Goal: Task Accomplishment & Management: Manage account settings

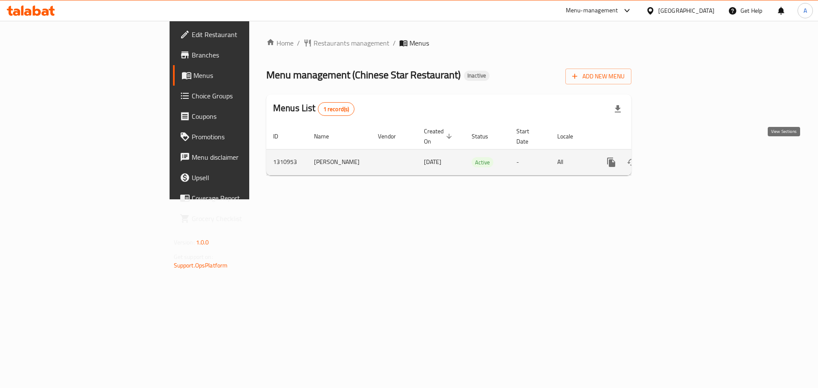
click at [683, 158] on link "enhanced table" at bounding box center [672, 162] width 20 height 20
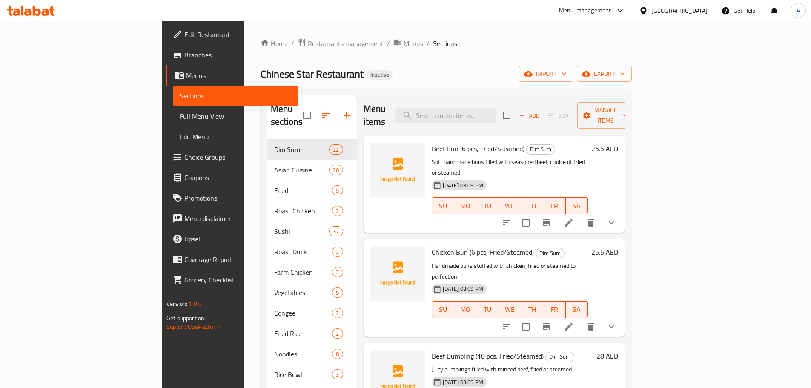
click at [180, 112] on span "Full Menu View" at bounding box center [235, 116] width 111 height 10
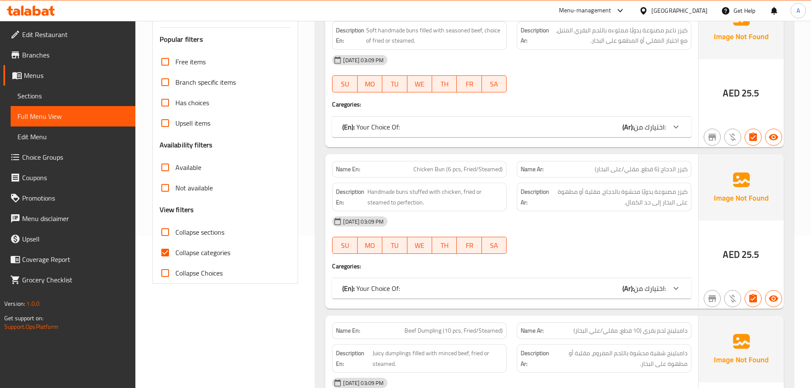
scroll to position [170, 0]
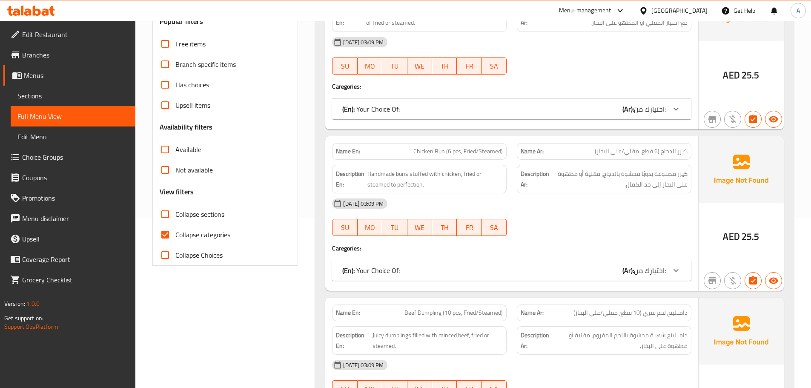
click at [224, 236] on span "Collapse categories" at bounding box center [202, 235] width 55 height 10
click at [175, 236] on input "Collapse categories" at bounding box center [165, 234] width 20 height 20
checkbox input "false"
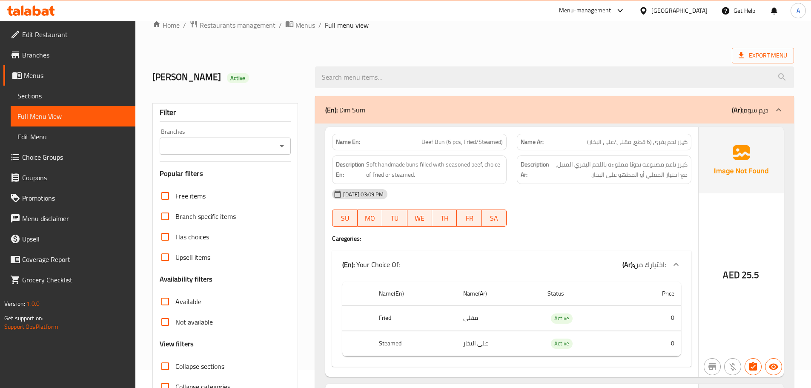
scroll to position [0, 0]
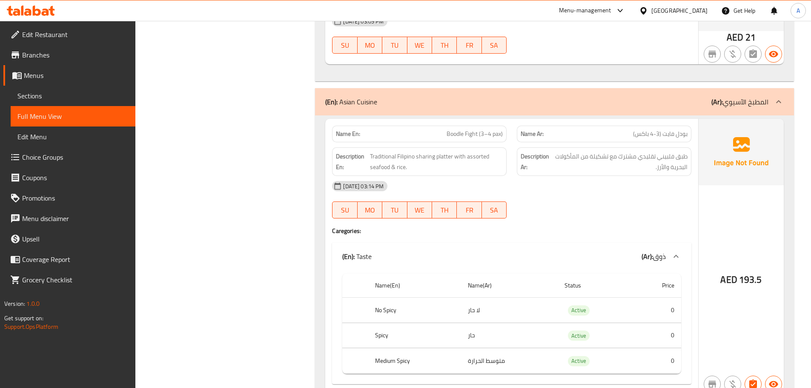
scroll to position [3082, 0]
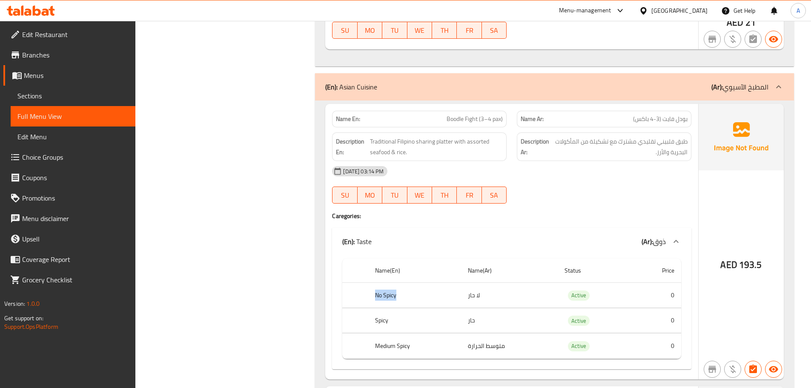
drag, startPoint x: 400, startPoint y: 274, endPoint x: 374, endPoint y: 274, distance: 26.4
click at [374, 283] on th "No Spicy" at bounding box center [414, 295] width 93 height 25
copy th "No Spicy"
click at [601, 175] on div "10-09-2025 03:14 PM SU MO TU WE TH FR SA" at bounding box center [512, 185] width 370 height 48
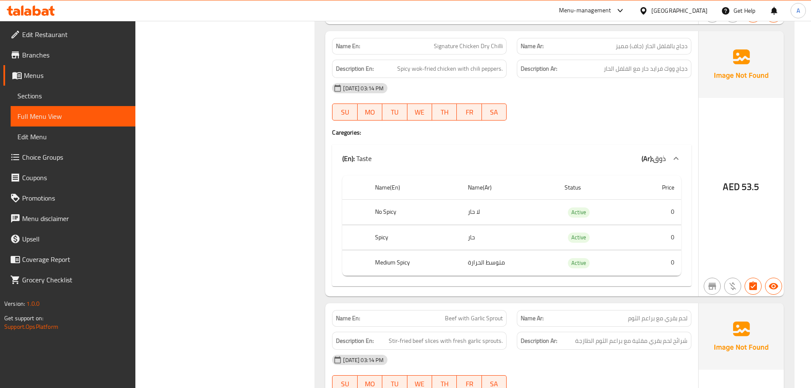
scroll to position [3934, 0]
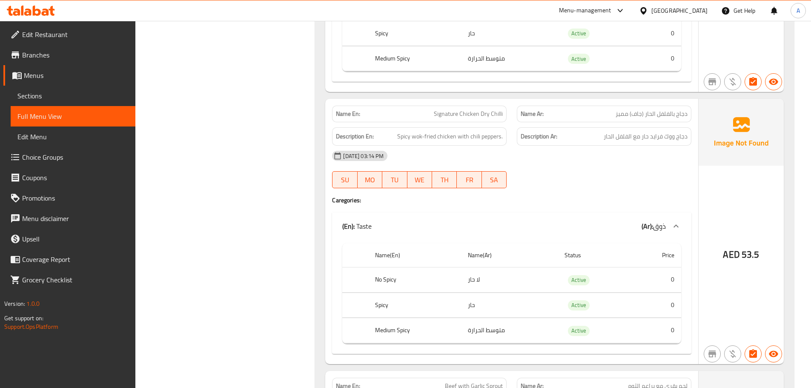
click at [73, 157] on span "Choice Groups" at bounding box center [75, 157] width 106 height 10
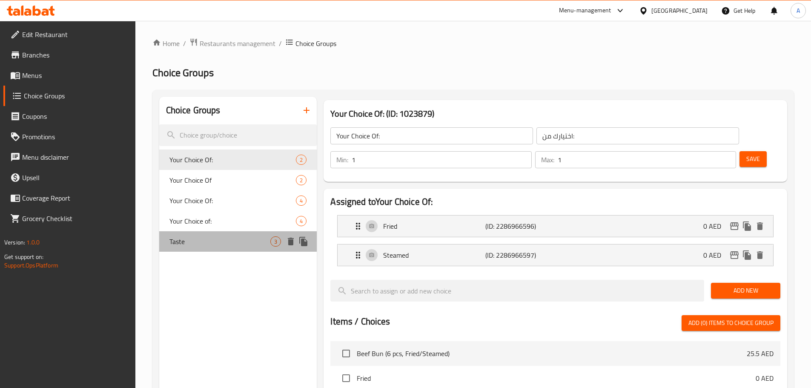
click at [235, 238] on span "Taste" at bounding box center [220, 241] width 101 height 10
type input "Taste"
type input "ذوق"
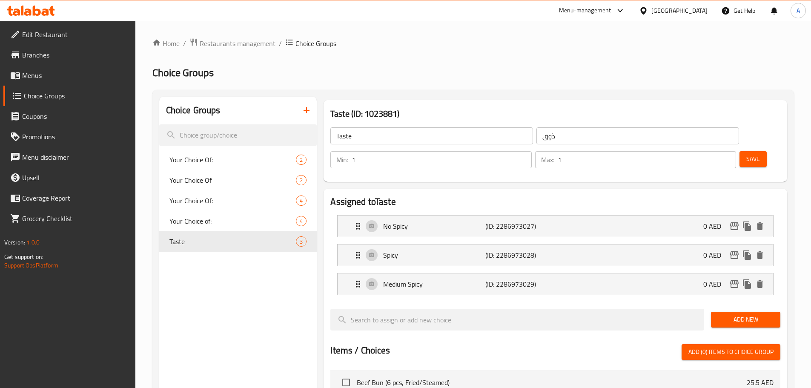
click at [385, 133] on input "Taste" at bounding box center [432, 135] width 203 height 17
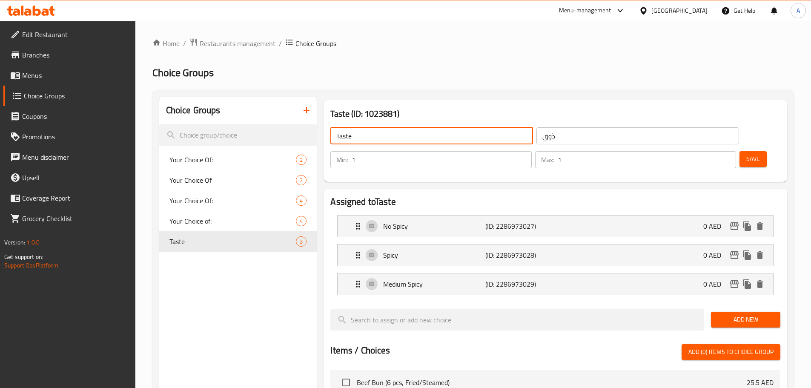
click at [385, 133] on input "Taste" at bounding box center [432, 135] width 203 height 17
paste input "Modifier"
type input "Modifier:"
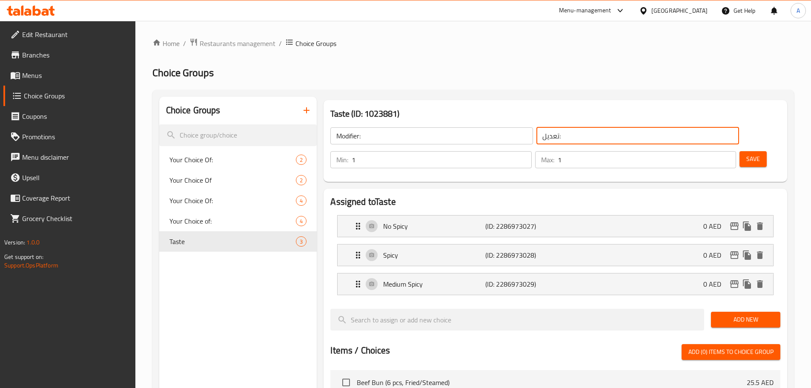
type input "تعديل:"
click at [740, 151] on button "Save" at bounding box center [753, 159] width 27 height 16
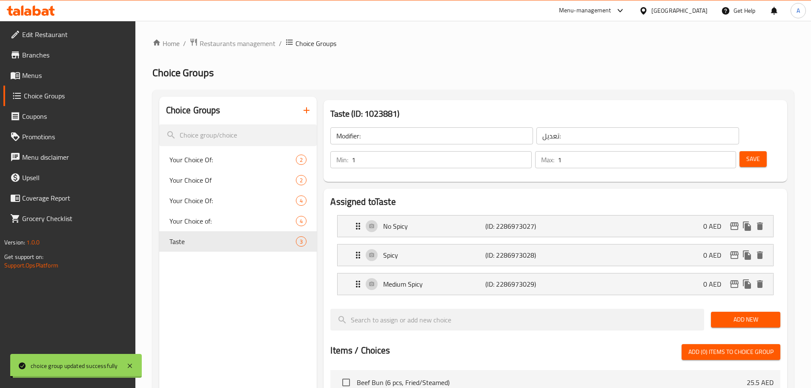
click at [355, 136] on input "Modifier:" at bounding box center [432, 135] width 203 height 17
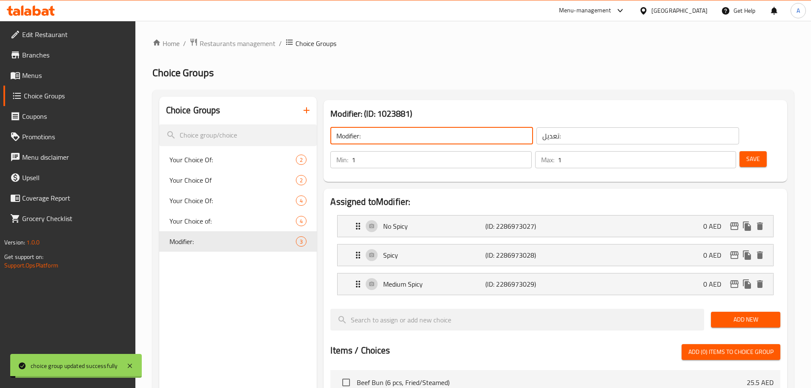
click at [355, 136] on input "Modifier:" at bounding box center [432, 135] width 203 height 17
type input "إخع:"
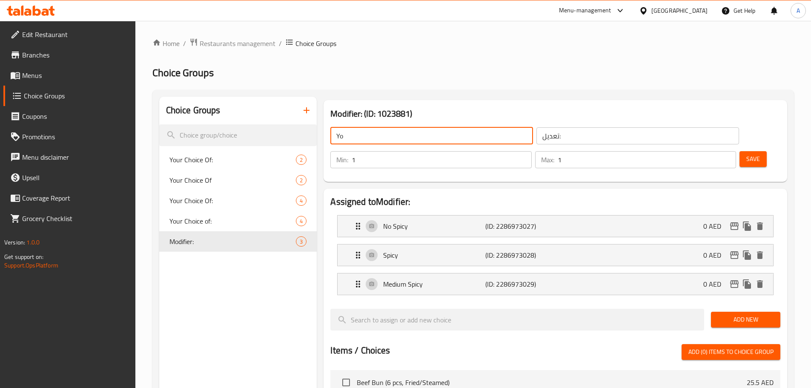
type input "Your Choice Of:"
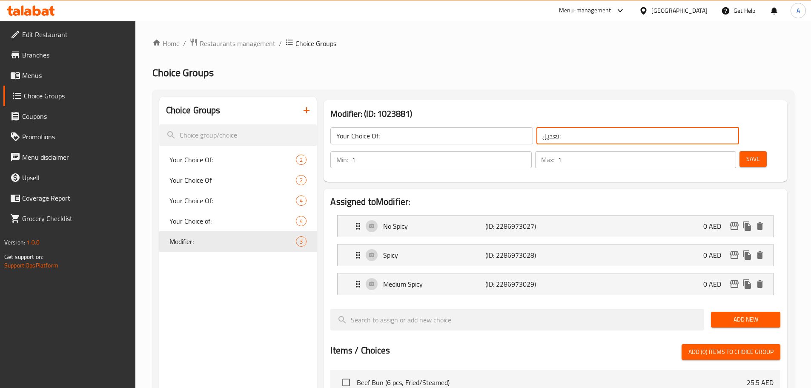
click at [538, 143] on input "تعديل:" at bounding box center [638, 135] width 203 height 17
type input "إختيارك من:"
click at [747, 151] on button "Save" at bounding box center [753, 159] width 27 height 16
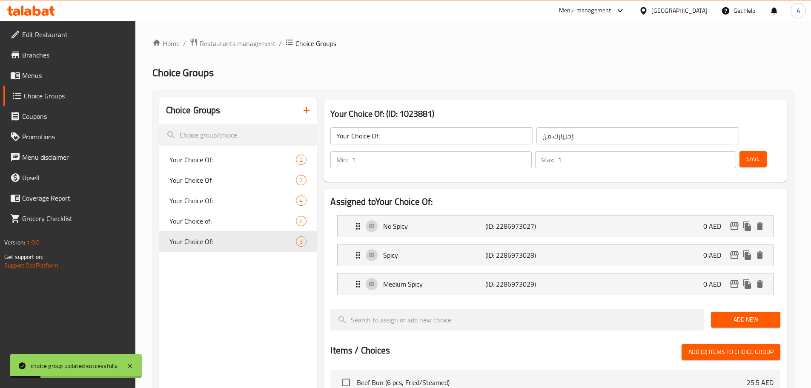
click at [46, 73] on span "Menus" at bounding box center [75, 75] width 106 height 10
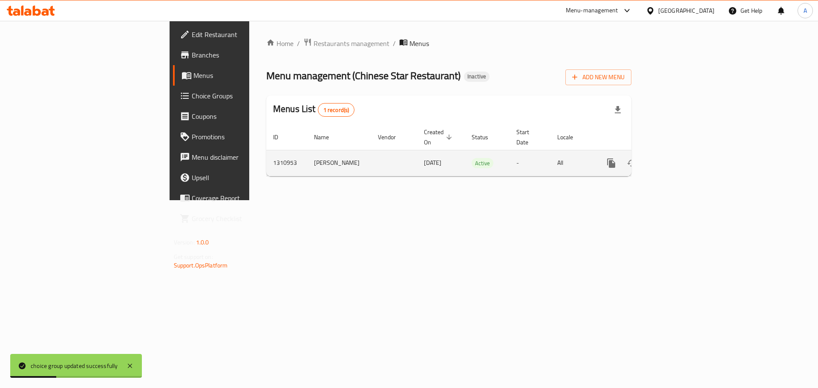
click at [678, 158] on icon "enhanced table" at bounding box center [672, 163] width 10 height 10
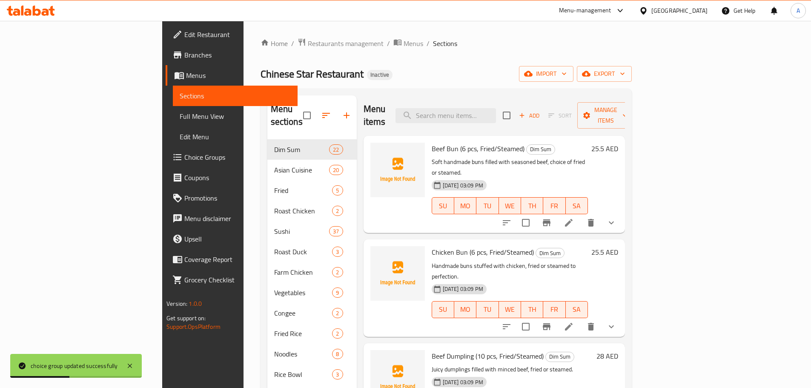
click at [180, 118] on span "Full Menu View" at bounding box center [235, 116] width 111 height 10
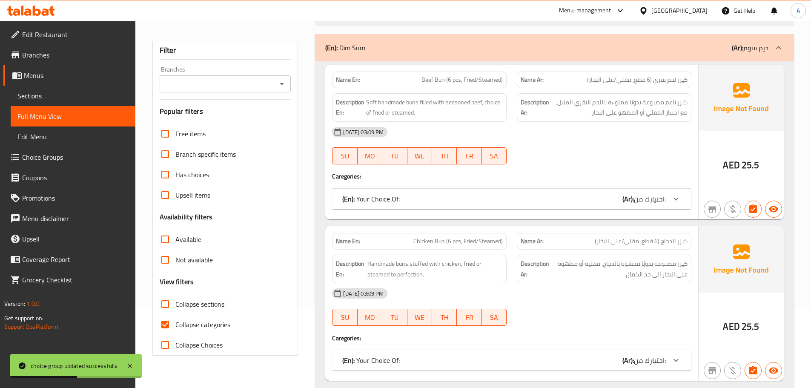
scroll to position [213, 0]
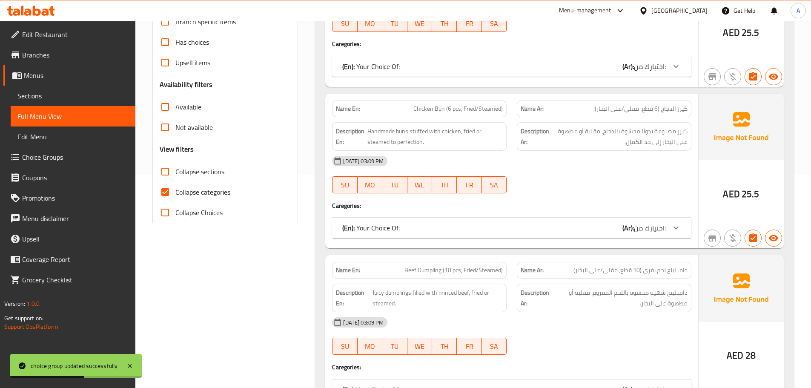
click at [197, 195] on span "Collapse categories" at bounding box center [202, 192] width 55 height 10
click at [175, 195] on input "Collapse categories" at bounding box center [165, 192] width 20 height 20
checkbox input "false"
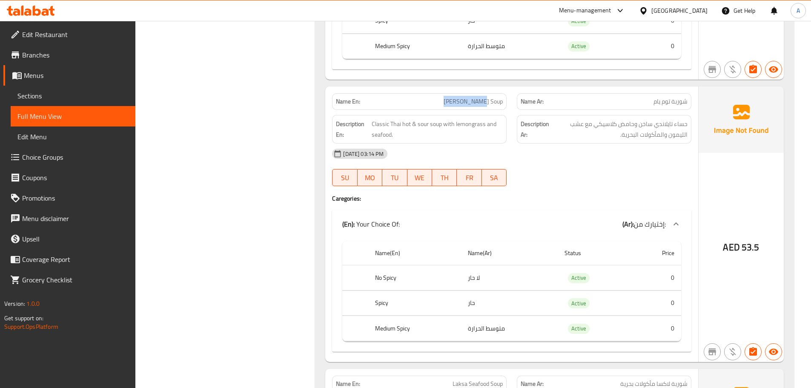
scroll to position [3396, 0]
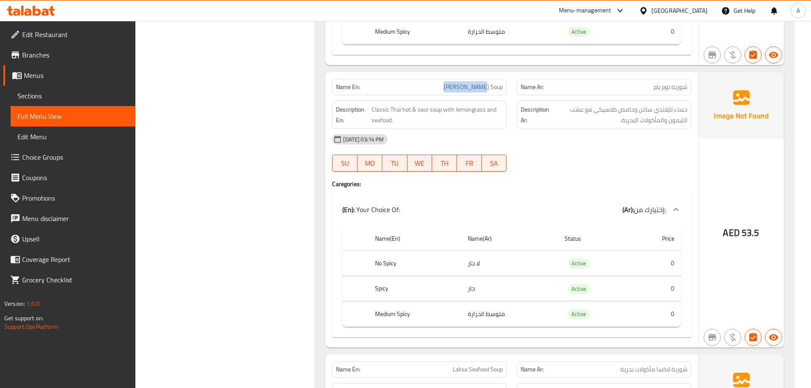
drag, startPoint x: 80, startPoint y: 163, endPoint x: 149, endPoint y: 175, distance: 70.0
click at [80, 163] on link "Choice Groups" at bounding box center [69, 157] width 132 height 20
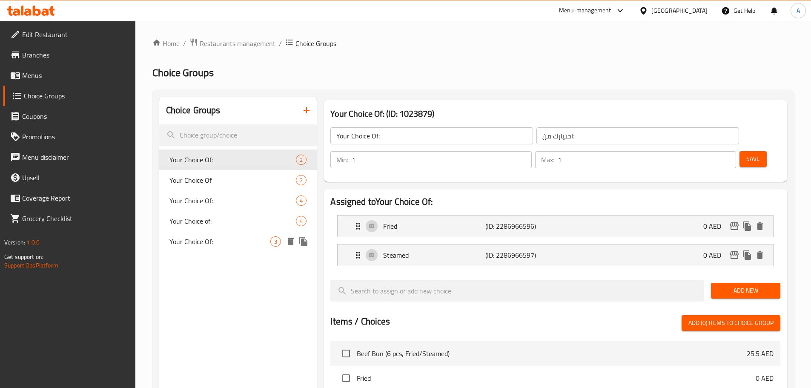
click at [214, 238] on span "Your Choice Of:" at bounding box center [220, 241] width 101 height 10
type input "إختيارك من:"
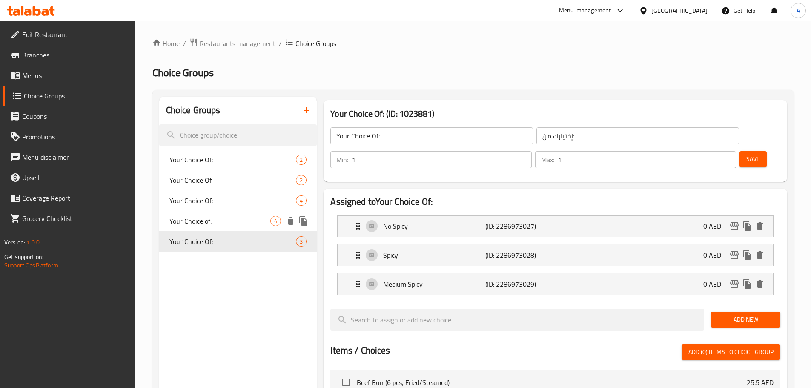
click at [216, 217] on span "Your Choice of:" at bounding box center [220, 221] width 101 height 10
type input "Your Choice of:"
type input "إخيتارك من:"
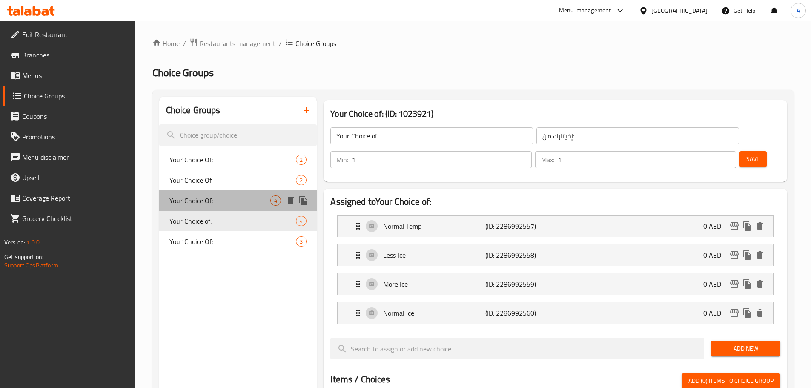
click at [221, 202] on span "Your Choice Of:" at bounding box center [220, 200] width 101 height 10
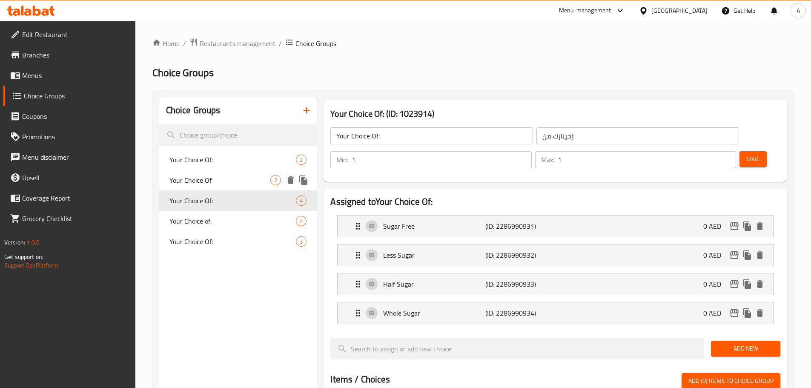
click at [232, 181] on span "Your Choice Of" at bounding box center [220, 180] width 101 height 10
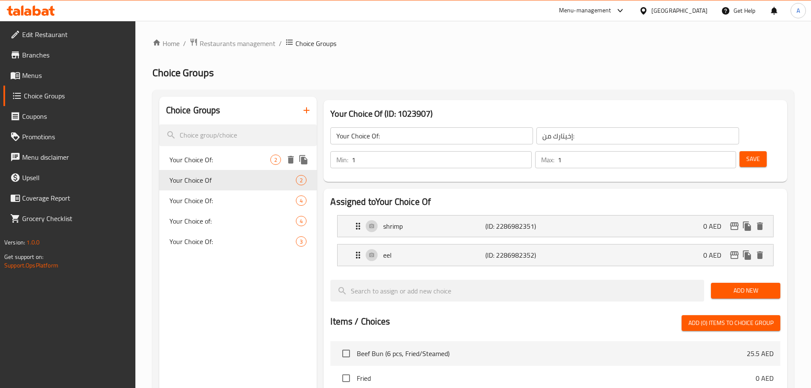
type input "Your Choice Of"
type input "اختيارك من"
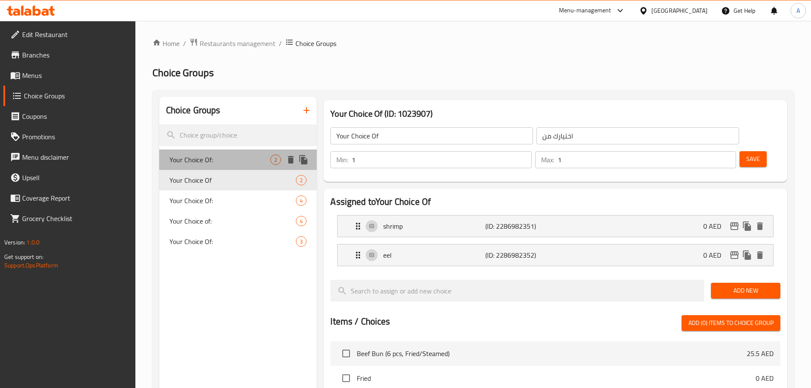
click at [239, 160] on span "Your Choice Of:" at bounding box center [220, 160] width 101 height 10
type input "Your Choice Of:"
type input "اختيارك من:"
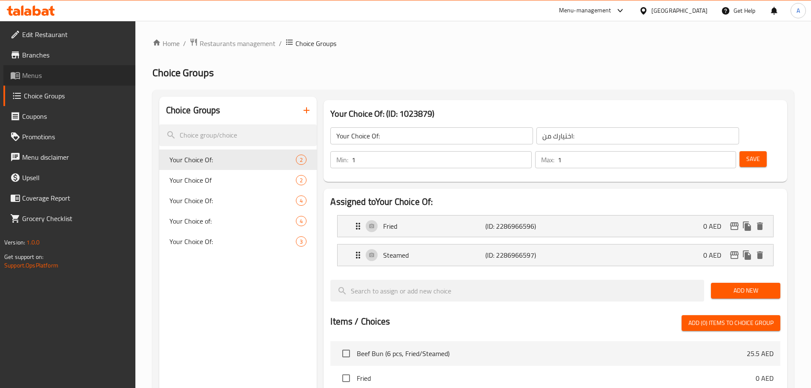
click at [26, 72] on span "Menus" at bounding box center [75, 75] width 106 height 10
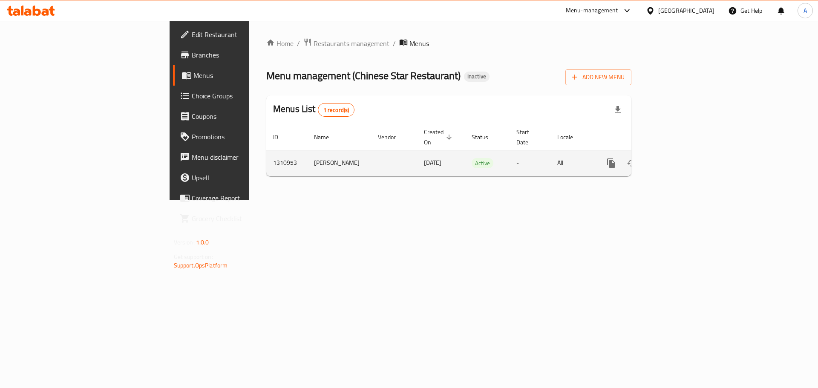
click at [683, 154] on link "enhanced table" at bounding box center [672, 163] width 20 height 20
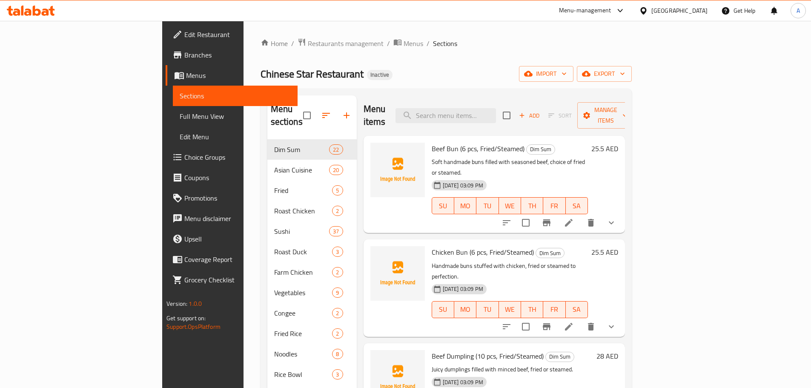
click at [180, 111] on span "Full Menu View" at bounding box center [235, 116] width 111 height 10
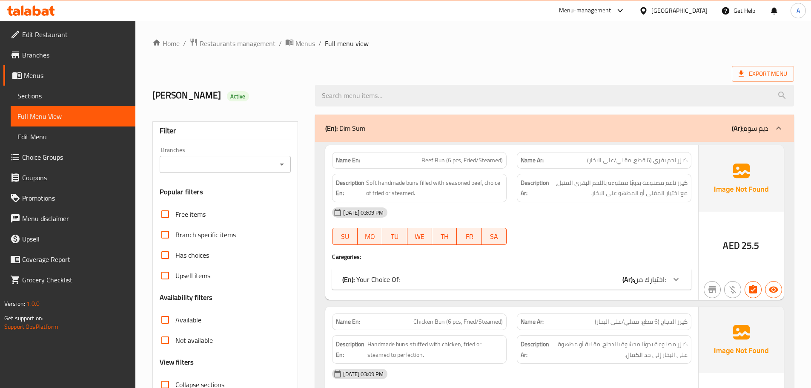
scroll to position [170, 0]
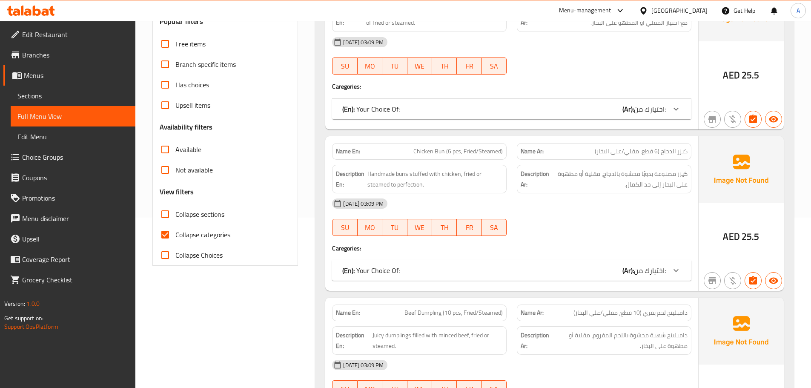
click at [180, 235] on span "Collapse categories" at bounding box center [202, 235] width 55 height 10
click at [175, 235] on input "Collapse categories" at bounding box center [165, 234] width 20 height 20
checkbox input "false"
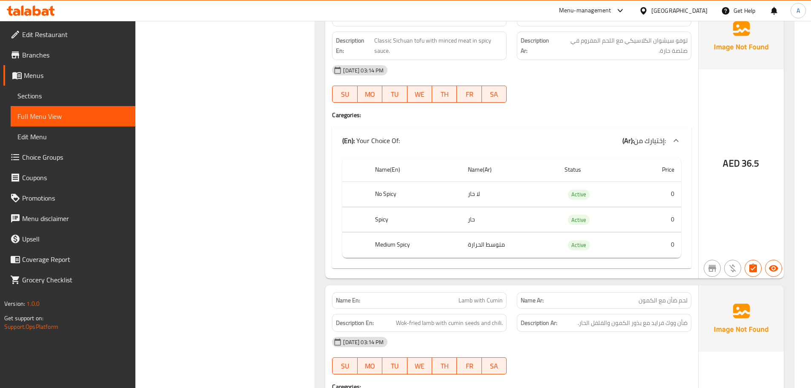
scroll to position [5313, 0]
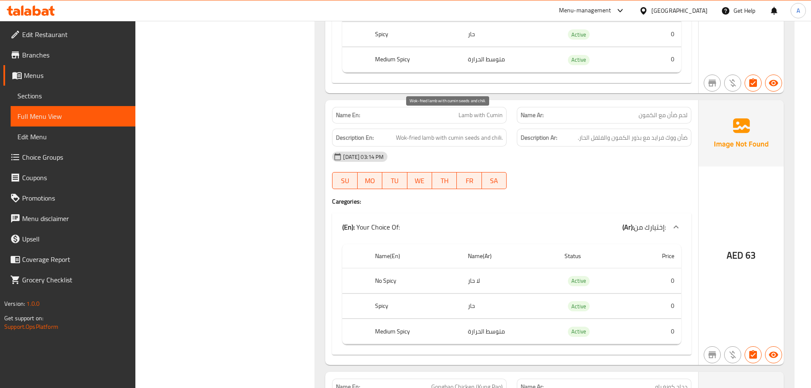
click at [425, 132] on span "Wok-fried lamb with cumin seeds and chili." at bounding box center [449, 137] width 107 height 11
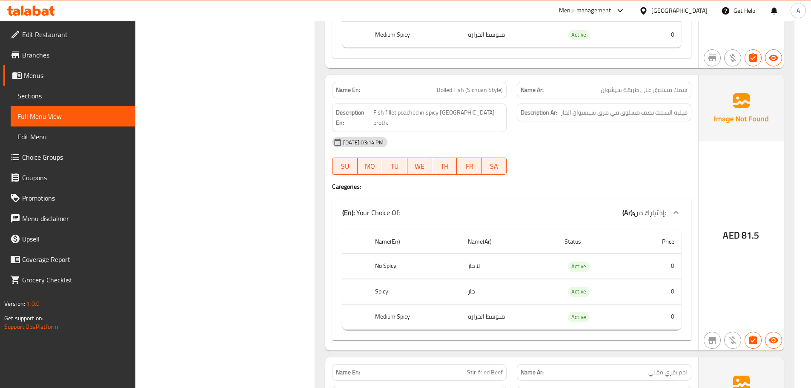
scroll to position [6164, 0]
click at [474, 106] on span "Fish fillet poached in spicy [GEOGRAPHIC_DATA] broth." at bounding box center [438, 116] width 129 height 21
copy span "Sichuan"
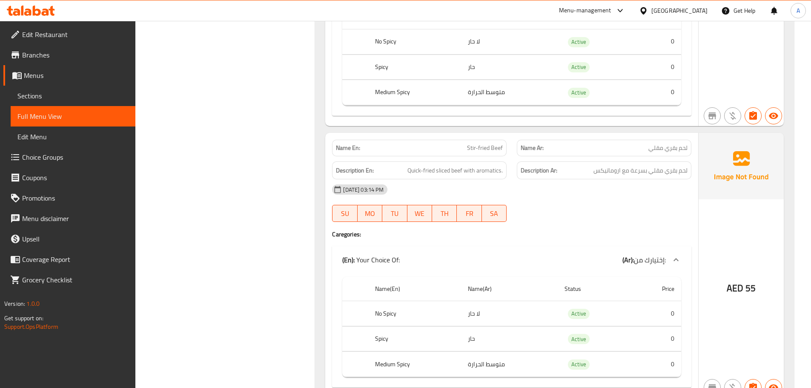
scroll to position [6420, 0]
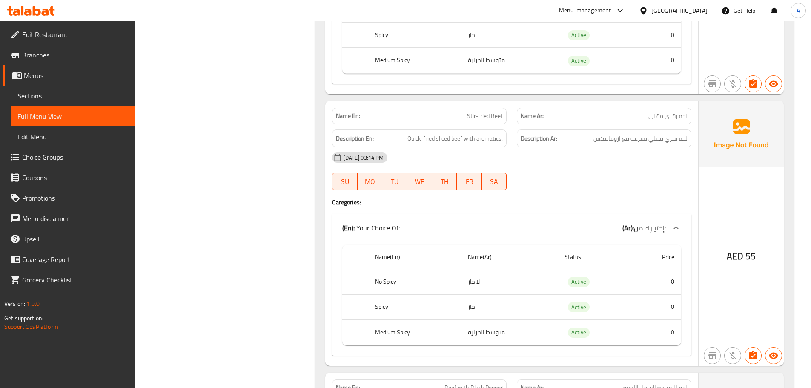
click at [489, 133] on span "Quick-fried sliced beef with aromatics." at bounding box center [455, 138] width 95 height 11
copy span "aromatics"
click at [603, 133] on span "لحم بقري مقلي بسرعة مع اروماتيكس" at bounding box center [641, 138] width 94 height 11
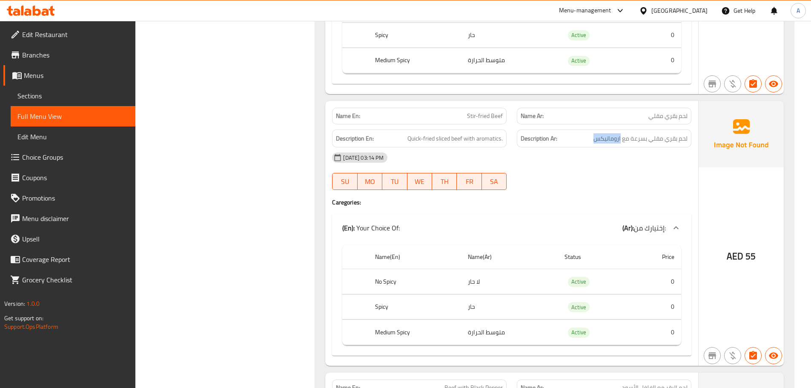
copy span "اروماتيكس"
click at [578, 147] on div "10-09-2025 03:14 PM SU MO TU WE TH FR SA" at bounding box center [512, 171] width 370 height 48
click at [425, 133] on span "Quick-fried sliced beef with aromatics." at bounding box center [455, 138] width 95 height 11
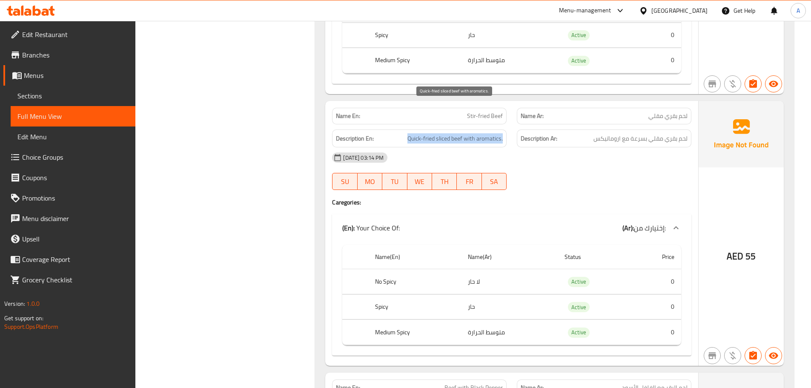
copy span "Quick-fried sliced beef with aromatics."
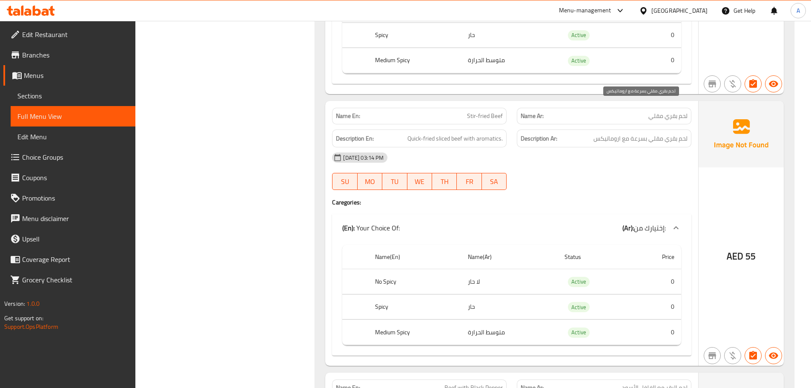
click at [601, 133] on span "لحم بقري مقلي بسرعة مع اروماتيكس" at bounding box center [641, 138] width 94 height 11
copy span "اروماتيكس"
click at [421, 129] on div "Description En: Quick-fried sliced beef with aromatics." at bounding box center [419, 138] width 175 height 18
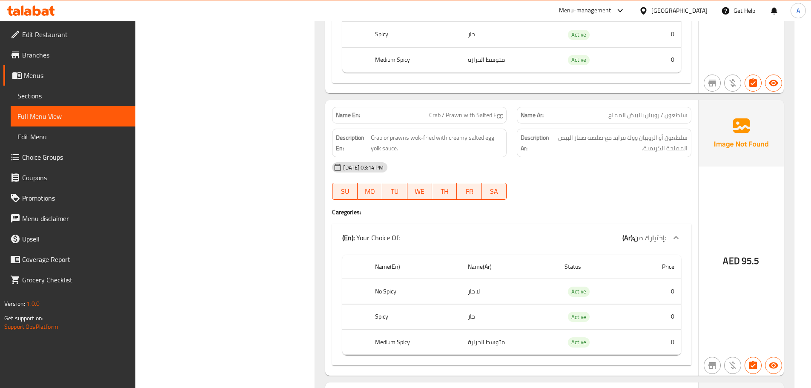
scroll to position [6931, 0]
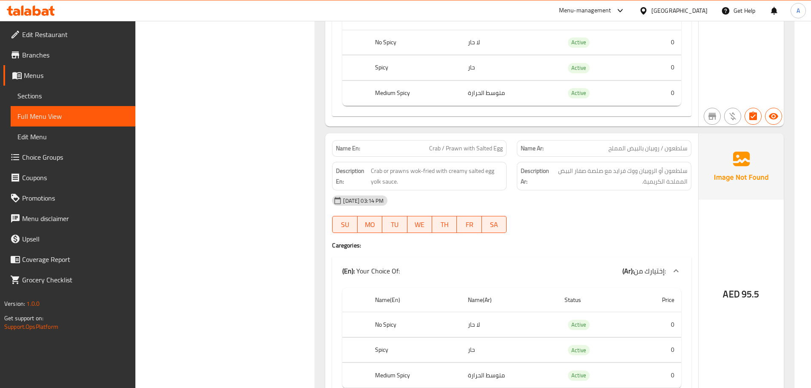
click at [461, 144] on span "Crab / Prawn with Salted Egg" at bounding box center [466, 148] width 74 height 9
copy span "Crab / Prawn with Salted Egg"
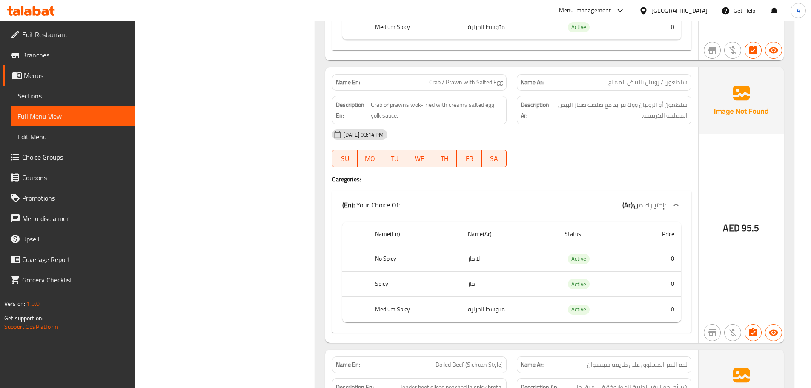
scroll to position [6974, 0]
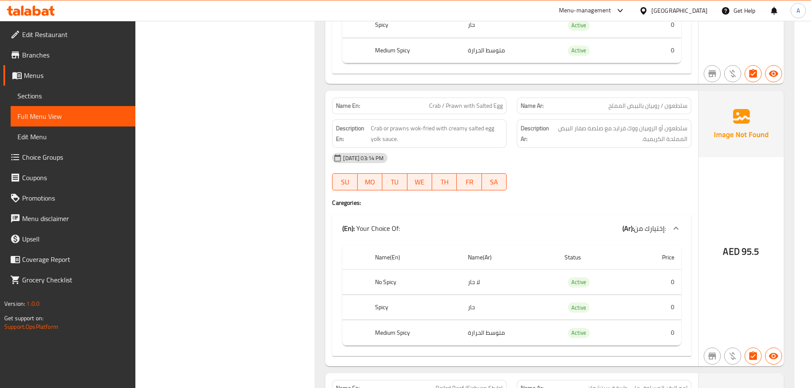
click at [408, 119] on div "Description En: Crab or prawns wok-fried with creamy salted egg yolk sauce." at bounding box center [419, 133] width 175 height 29
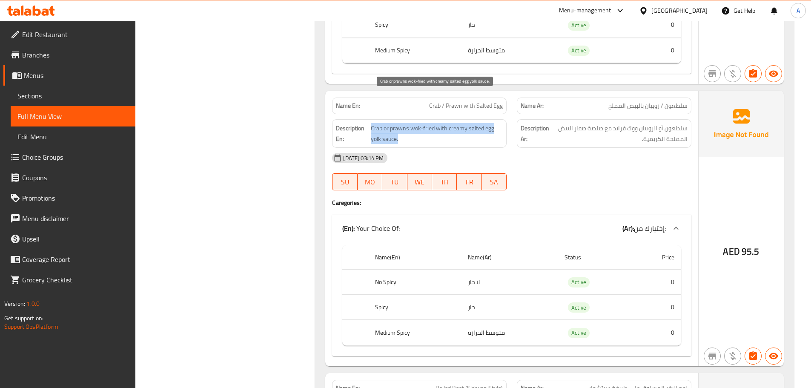
copy span "Crab or prawns wok-fried with creamy salted egg yolk sauce."
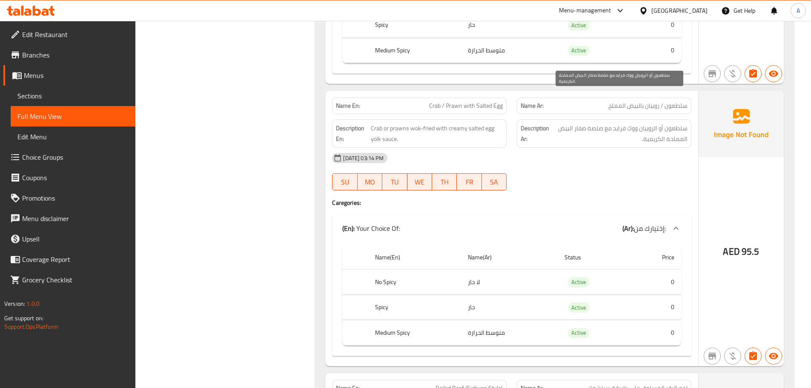
click at [618, 123] on span "سلطعون أو الروبيان ووك فرايد مع صلصة صفار البيض المملحة الكريمية." at bounding box center [619, 133] width 137 height 21
drag, startPoint x: 617, startPoint y: 95, endPoint x: 636, endPoint y: 95, distance: 19.6
click at [636, 123] on span "سلطعون أو الروبيان ووك فرايد مع صلصة صفار البيض المملحة الكريمية." at bounding box center [619, 133] width 137 height 21
click at [621, 123] on span "سلطعون أو الروبيان ووك فرايد مع صلصة صفار البيض المملحة الكريمية." at bounding box center [619, 133] width 137 height 21
drag, startPoint x: 615, startPoint y: 96, endPoint x: 639, endPoint y: 98, distance: 23.5
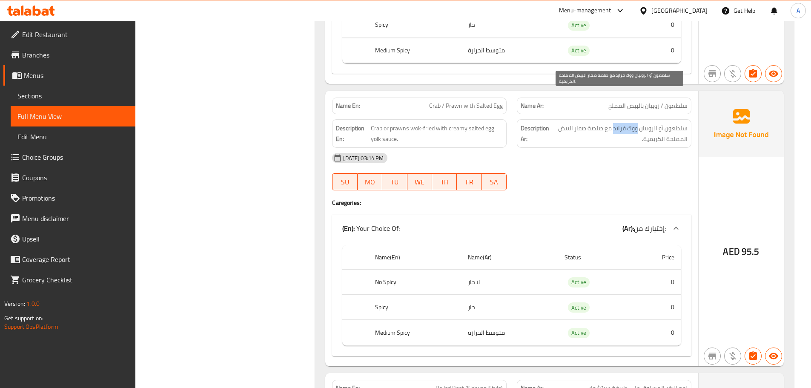
click at [639, 123] on span "سلطعون أو الروبيان ووك فرايد مع صلصة صفار البيض المملحة الكريمية." at bounding box center [619, 133] width 137 height 21
copy span "ووك فرايد"
click at [585, 123] on span "سلطعون أو الروبيان ووك فرايد مع صلصة صفار البيض المملحة الكريمية." at bounding box center [619, 133] width 137 height 21
drag, startPoint x: 615, startPoint y: 97, endPoint x: 640, endPoint y: 94, distance: 24.9
click at [640, 123] on span "سلطعون أو الروبيان ووك فرايد مع صلصة صفار البيض المملحة الكريمية." at bounding box center [619, 133] width 137 height 21
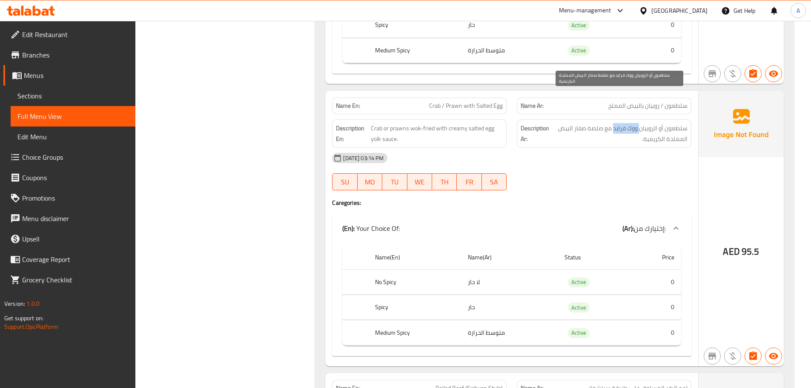
copy span "ووك فرايد"
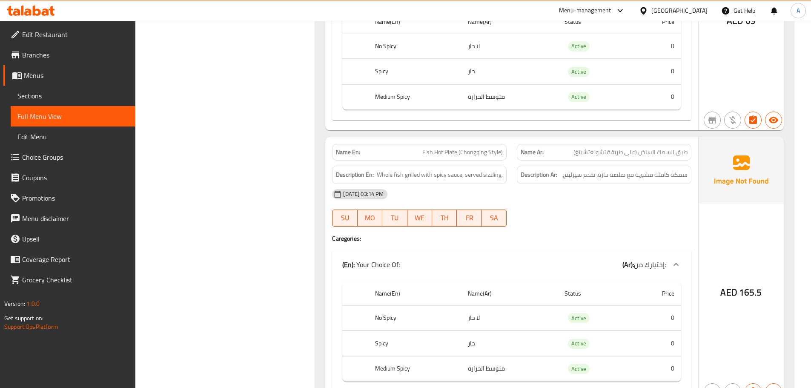
scroll to position [7535, 0]
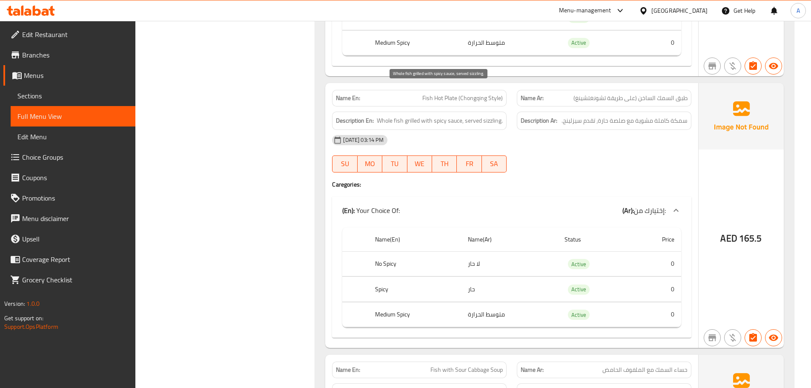
click at [492, 115] on span "Whole fish grilled with spicy sauce, served sizzling." at bounding box center [440, 120] width 126 height 11
click at [598, 115] on span "سمكة كاملة مشوية مع صلصة حارة، تقدم سيزلينج." at bounding box center [625, 120] width 126 height 11
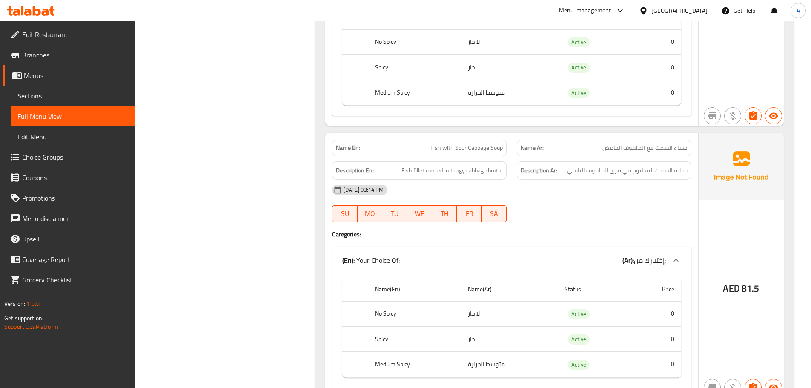
scroll to position [7748, 0]
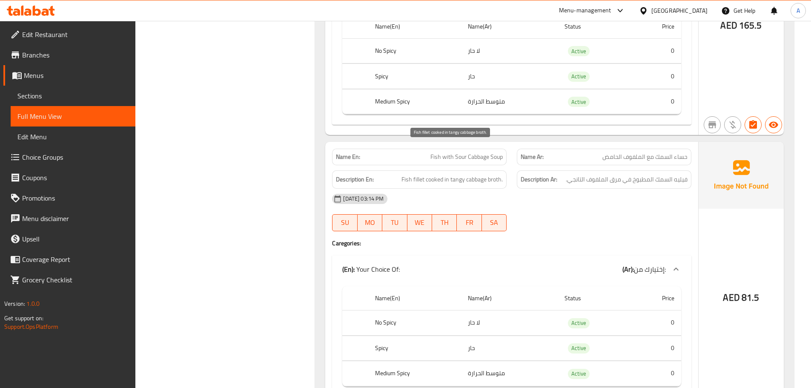
click at [460, 174] on span "Fish fillet cooked in tangy cabbage broth." at bounding box center [452, 179] width 101 height 11
click at [575, 174] on span "فيليه السمك المطبوخ في مرق الملفوف التانجي." at bounding box center [627, 179] width 122 height 11
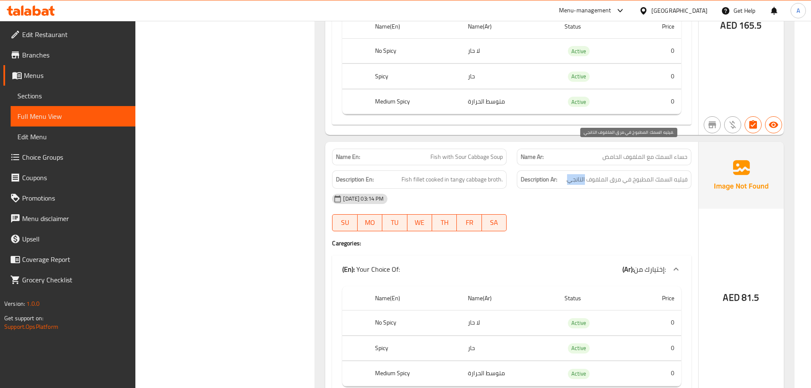
click at [575, 174] on span "فيليه السمك المطبوخ في مرق الملفوف التانجي." at bounding box center [627, 179] width 122 height 11
click at [534, 189] on div "10-09-2025 03:14 PM SU MO TU WE TH FR SA" at bounding box center [512, 213] width 370 height 48
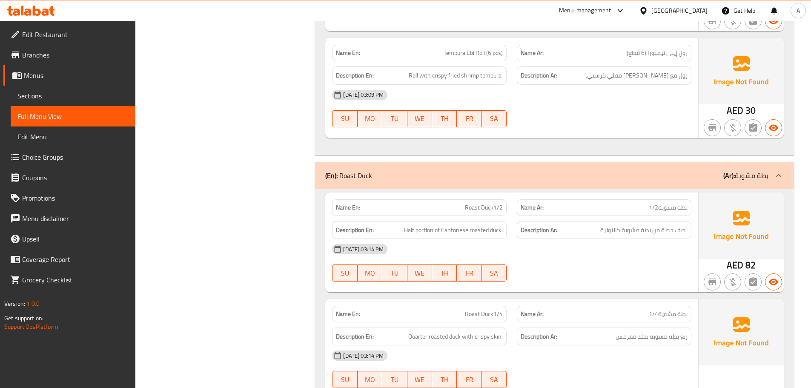
scroll to position [13776, 0]
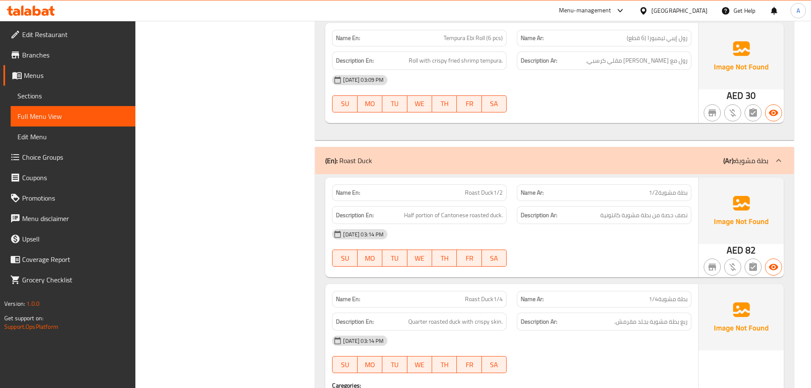
click at [558, 313] on div "Description Ar: ربع بطة مشوية بجلد مقرمش." at bounding box center [604, 322] width 175 height 18
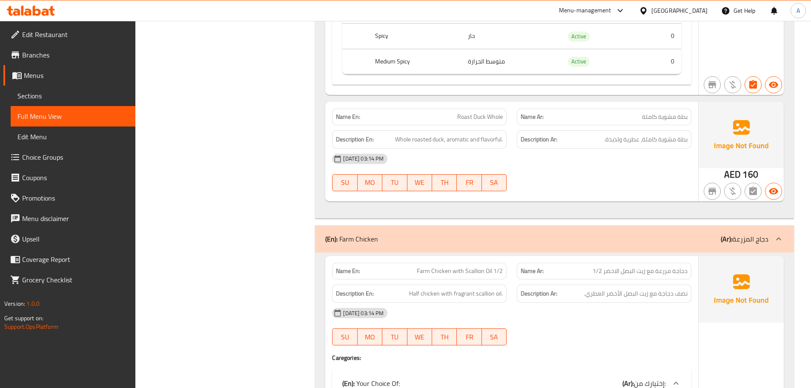
scroll to position [14245, 0]
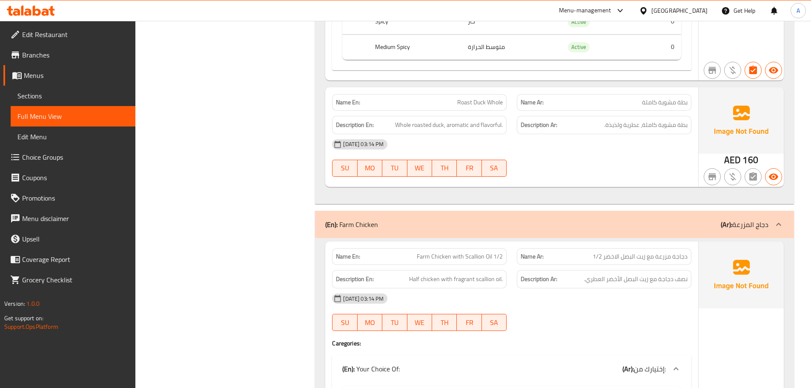
click at [469, 252] on span "Farm Chicken with Scallion Oil 1/2" at bounding box center [460, 256] width 86 height 9
click at [584, 326] on div at bounding box center [604, 331] width 185 height 10
click at [486, 252] on span "Farm Chicken with Scallion Oil 1/2" at bounding box center [460, 256] width 86 height 9
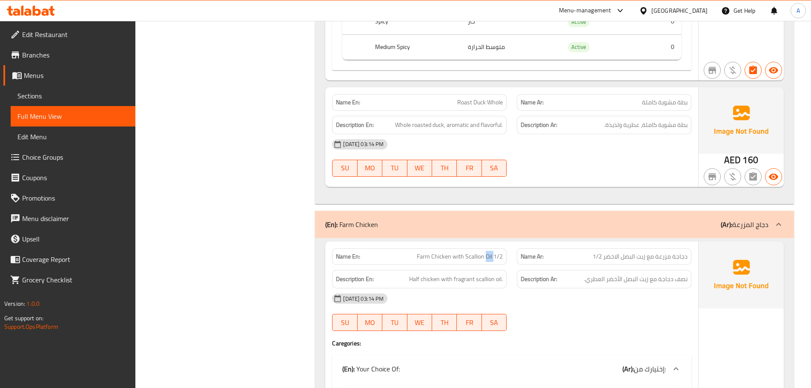
click at [486, 252] on span "Farm Chicken with Scallion Oil 1/2" at bounding box center [460, 256] width 86 height 9
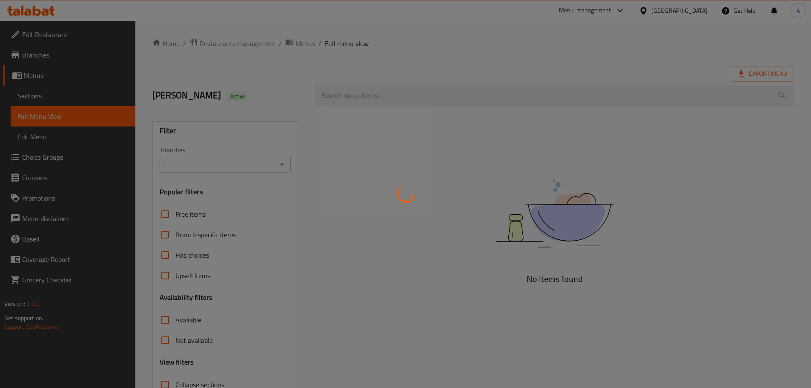
click at [302, 44] on div at bounding box center [405, 194] width 811 height 388
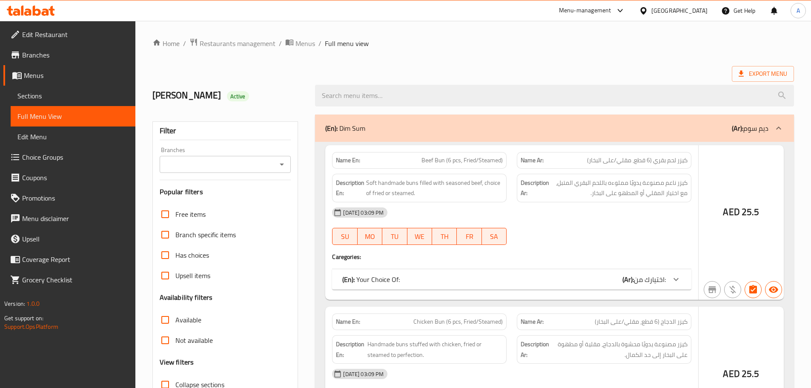
click at [302, 44] on div at bounding box center [405, 194] width 811 height 388
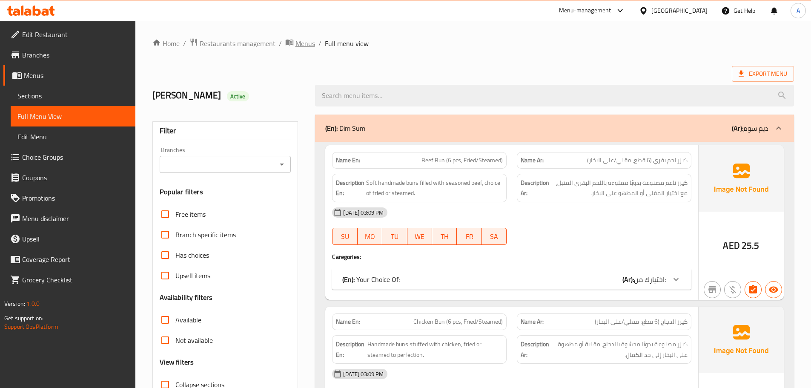
click at [290, 41] on icon "breadcrumb" at bounding box center [289, 42] width 9 height 9
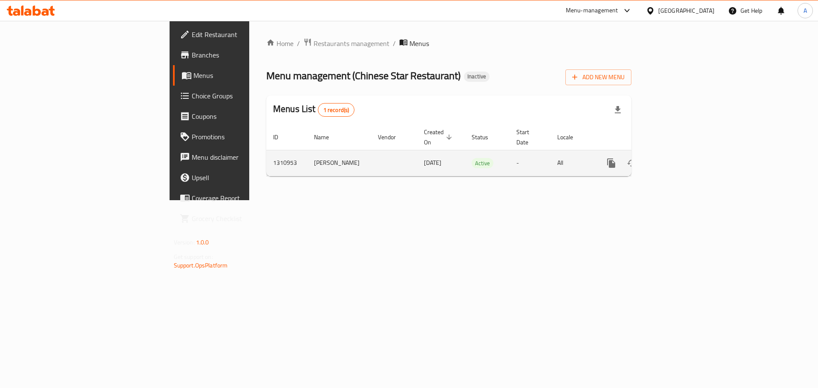
click at [678, 158] on icon "enhanced table" at bounding box center [672, 163] width 10 height 10
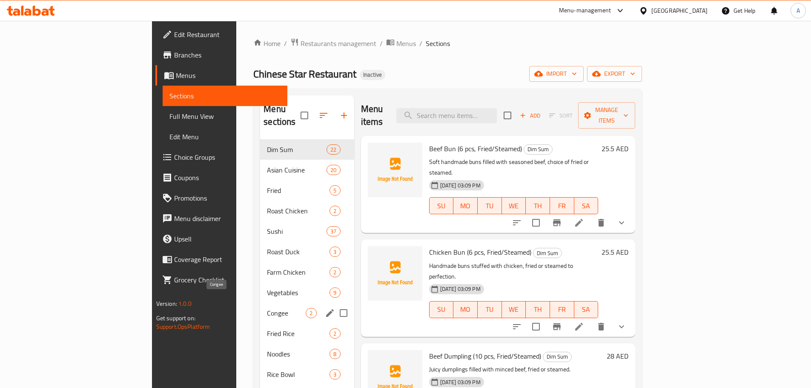
scroll to position [43, 0]
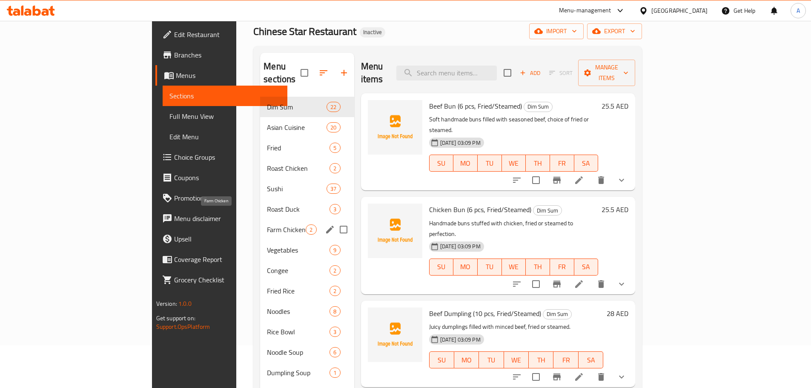
click at [267, 224] on span "Farm Chicken" at bounding box center [286, 229] width 39 height 10
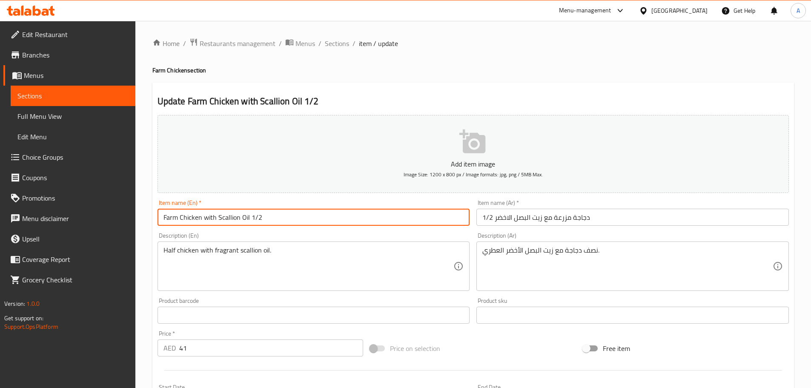
drag, startPoint x: 282, startPoint y: 217, endPoint x: 250, endPoint y: 219, distance: 32.0
click at [250, 219] on input "Farm Chicken with Scallion Oil 1/2" at bounding box center [314, 217] width 313 height 17
paste input "1/2"
type input "1/2 Farm Chicken with Scallion Oil"
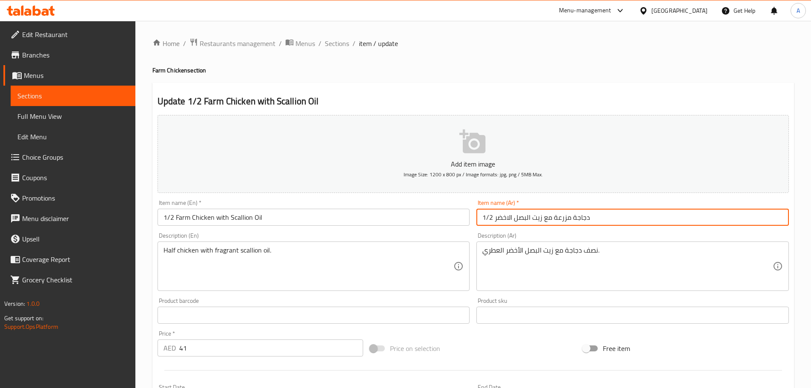
drag, startPoint x: 494, startPoint y: 215, endPoint x: 472, endPoint y: 217, distance: 22.3
click at [472, 217] on div "Add item image Image Size: 1200 x 800 px / Image formats: jpg, png / 5MB Max. I…" at bounding box center [473, 295] width 638 height 367
click at [486, 217] on input "دجاجة مزرعة مع زيت البصل الاخضر 1/2" at bounding box center [633, 217] width 313 height 17
drag, startPoint x: 482, startPoint y: 217, endPoint x: 492, endPoint y: 217, distance: 10.2
click at [492, 217] on input "دجاجة مزرعة مع زيت البصل الاخضر 1/2" at bounding box center [633, 217] width 313 height 17
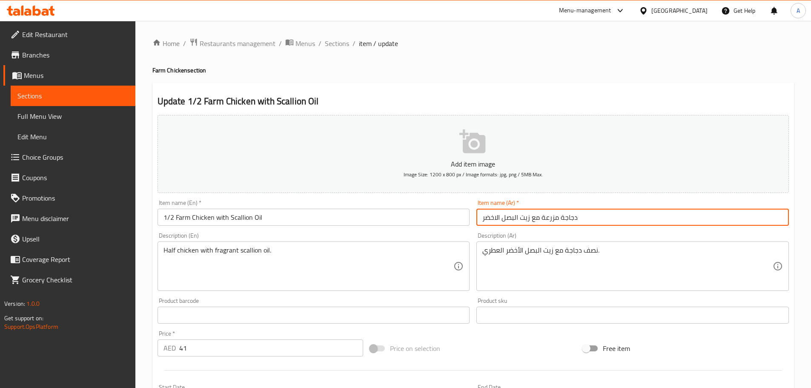
paste input "1/2"
type input "1/2 دجاجة مزرعة مع زيت البصل الاخضر"
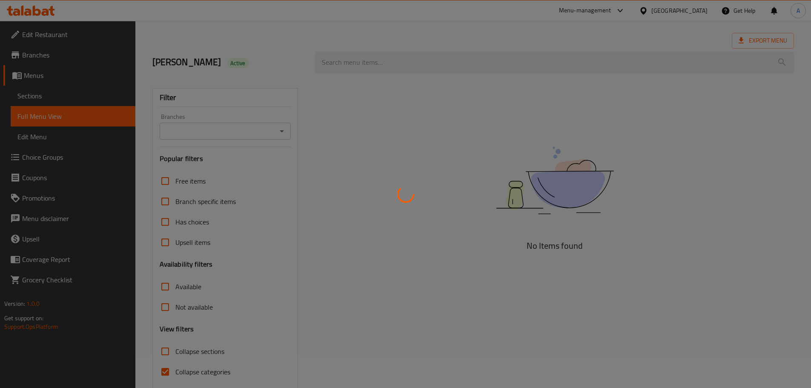
scroll to position [65, 0]
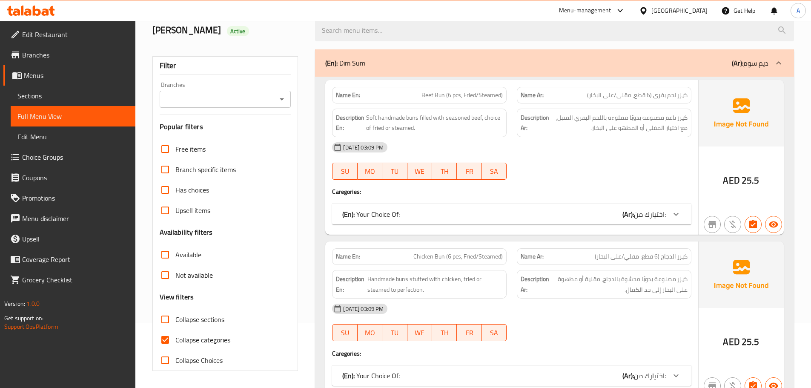
click at [164, 341] on input "Collapse categories" at bounding box center [165, 340] width 20 height 20
checkbox input "false"
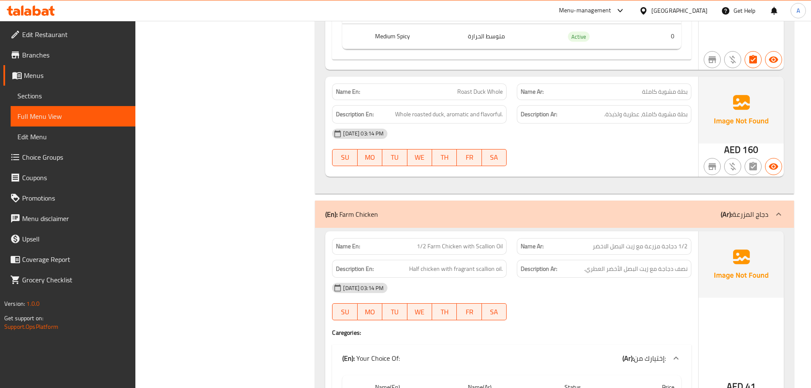
drag, startPoint x: 250, startPoint y: 229, endPoint x: 256, endPoint y: 256, distance: 28.2
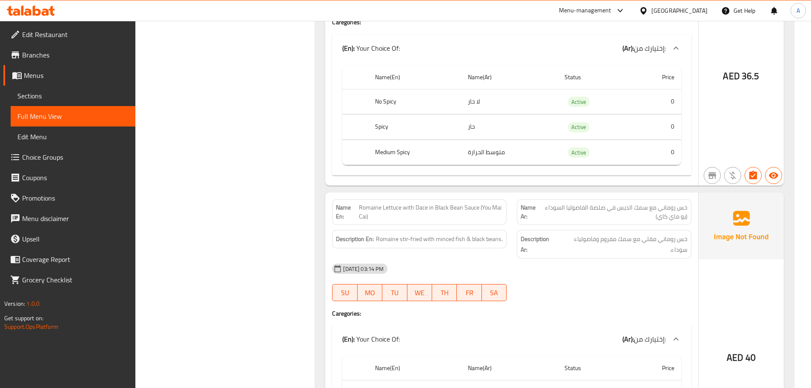
scroll to position [15275, 0]
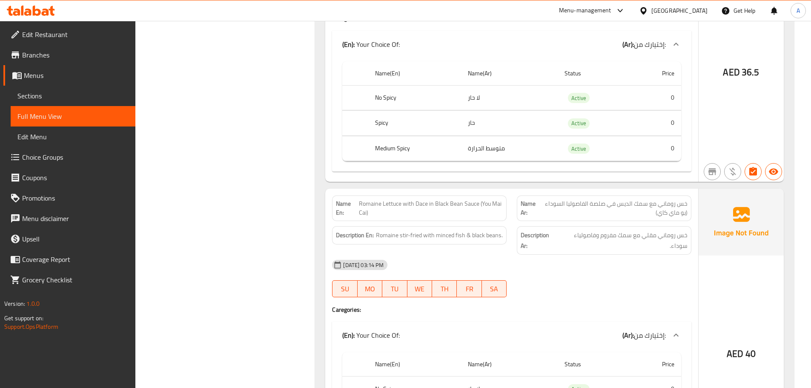
click at [423, 199] on span "Romaine Lettuce with Dace in Black Bean Sauce (You Mai Cai)" at bounding box center [431, 208] width 144 height 18
copy span "Dace"
click at [452, 199] on span "Romaine Lettuce with Dace in Black Bean Sauce (You Mai Cai)" at bounding box center [431, 208] width 144 height 18
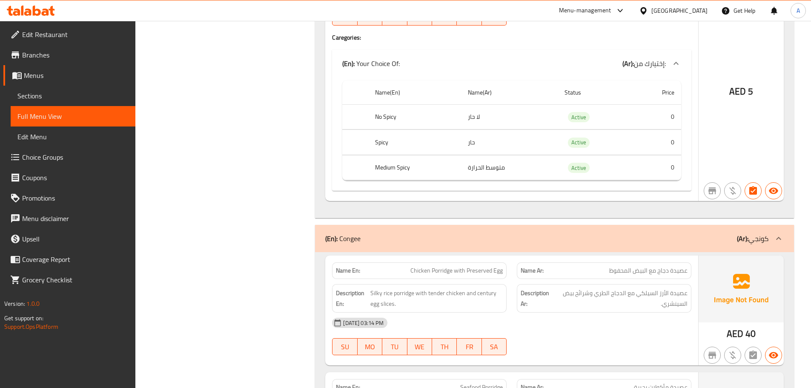
scroll to position [17191, 0]
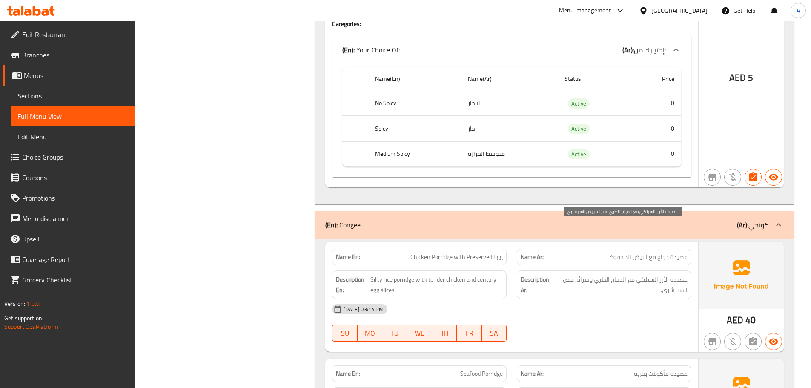
click at [645, 274] on span "عصيدة الأرز السيلكي مع الدجاج الطري وشرائح بيض السينشري." at bounding box center [621, 284] width 133 height 21
copy span "السيلكي"
click at [637, 299] on div "[DATE] 03:14 PM" at bounding box center [512, 309] width 370 height 20
click at [488, 274] on span "Silky rice porridge with tender chicken and century egg slices." at bounding box center [437, 284] width 132 height 21
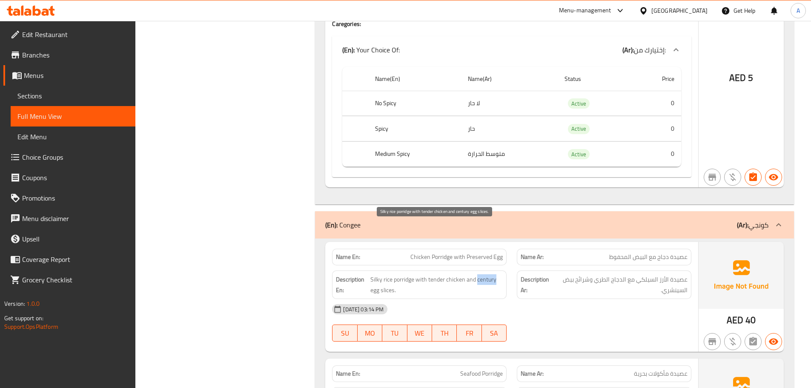
click at [488, 274] on span "Silky rice porridge with tender chicken and century egg slices." at bounding box center [437, 284] width 132 height 21
click at [585, 299] on div "[DATE] 03:14 PM" at bounding box center [512, 309] width 370 height 20
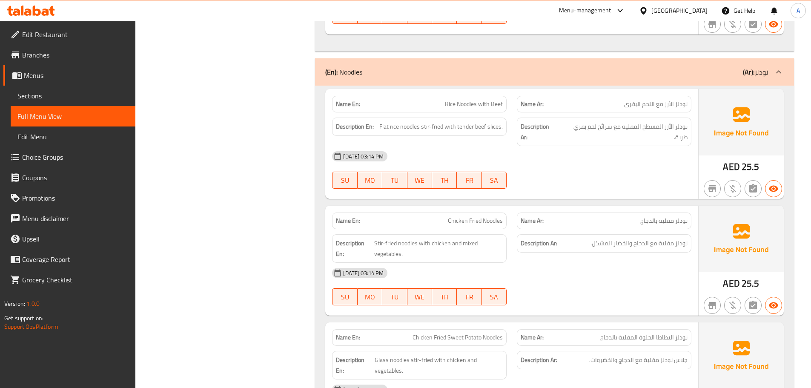
scroll to position [17761, 0]
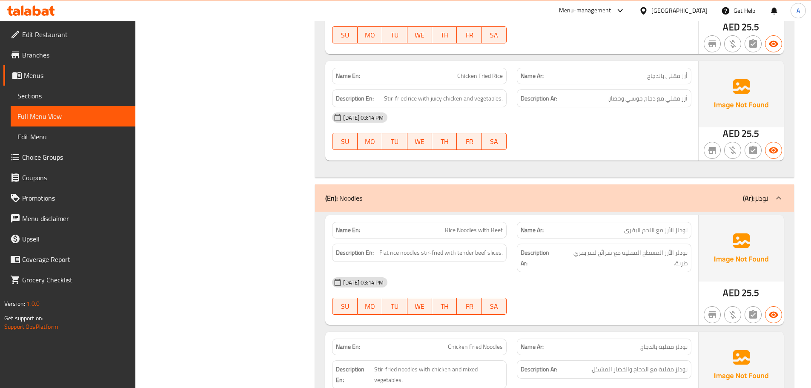
click at [627, 272] on div "[DATE] 03:14 PM" at bounding box center [512, 282] width 370 height 20
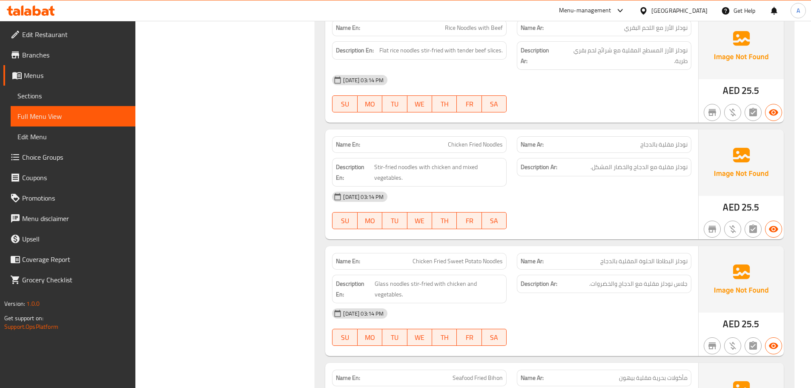
scroll to position [17973, 0]
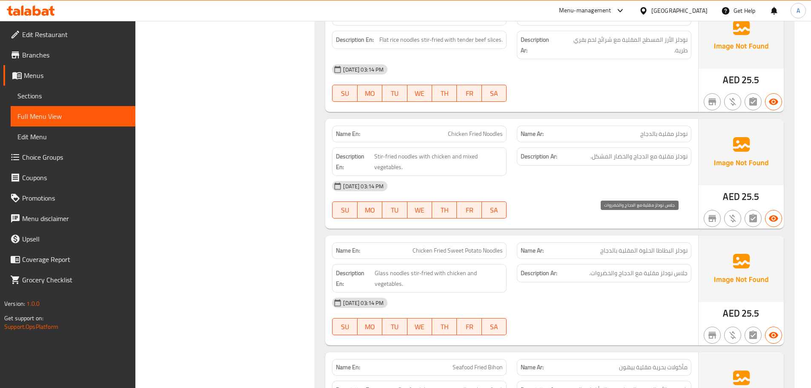
click at [681, 268] on span "جلاس نودلز مقلية مع الدجاج والخضروات." at bounding box center [638, 273] width 98 height 11
copy span "جلاس"
click at [599, 293] on div "[DATE] 03:14 PM" at bounding box center [512, 303] width 370 height 20
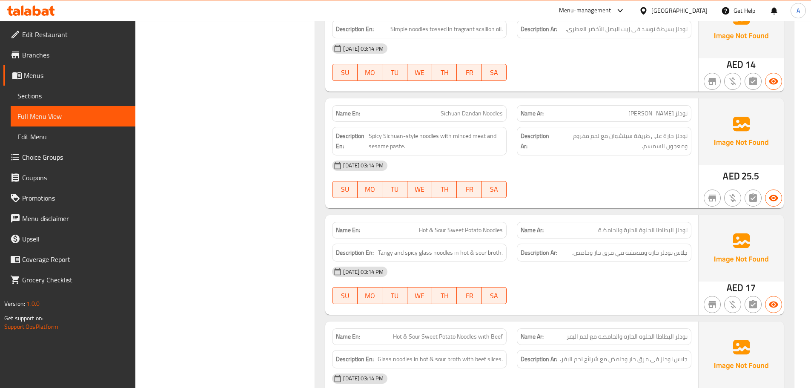
scroll to position [18485, 0]
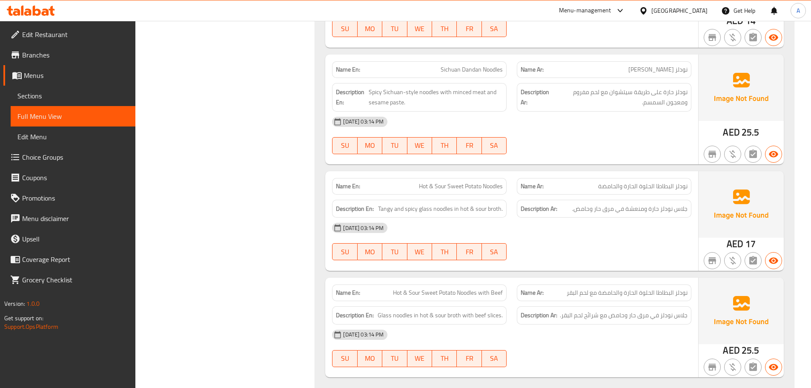
click at [466, 288] on span "Hot & Sour Sweet Potato Noodles with Beef" at bounding box center [448, 292] width 110 height 9
copy span "Hot & Sour Sweet Potato Noodles with Beef"
click at [618, 325] on div "[DATE] 03:14 PM" at bounding box center [512, 335] width 370 height 20
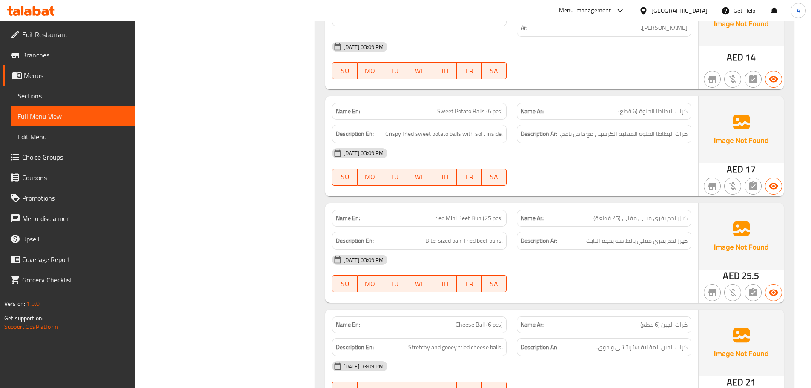
scroll to position [2811, 0]
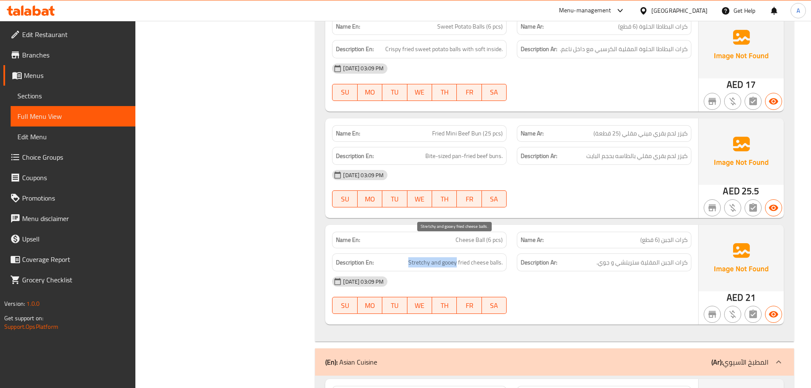
drag, startPoint x: 411, startPoint y: 244, endPoint x: 456, endPoint y: 244, distance: 44.3
click at [456, 257] on h6 "Description En: Stretchy and gooey fried cheese balls." at bounding box center [419, 262] width 167 height 11
click at [598, 271] on div "[DATE] 03:09 PM" at bounding box center [512, 281] width 370 height 20
click at [448, 257] on span "Stretchy and gooey fried cheese balls." at bounding box center [455, 262] width 95 height 11
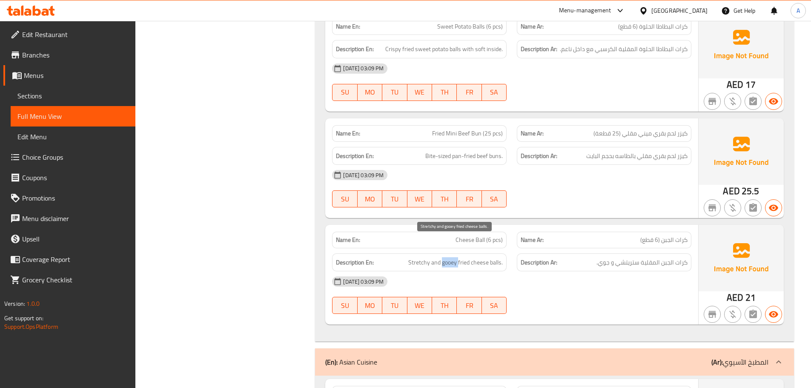
copy span "gooey"
click at [420, 257] on span "Stretchy and gooey fried cheese balls." at bounding box center [455, 262] width 95 height 11
copy span "Stretchy"
click at [417, 257] on span "Stretchy and gooey fried cheese balls." at bounding box center [455, 262] width 95 height 11
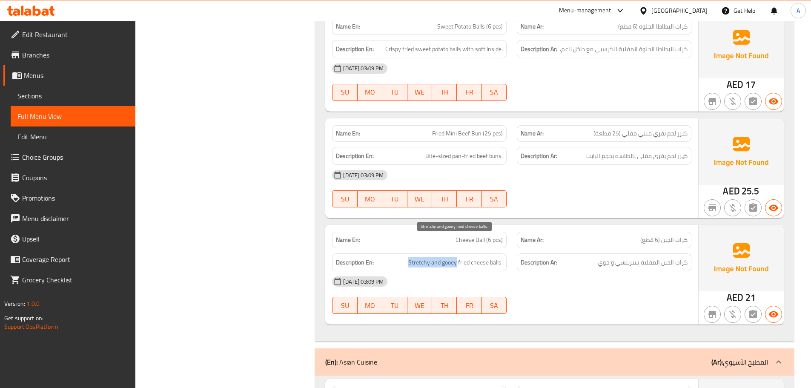
drag, startPoint x: 403, startPoint y: 241, endPoint x: 456, endPoint y: 245, distance: 53.4
click at [456, 257] on h6 "Description En: Stretchy and gooey fried cheese balls." at bounding box center [419, 262] width 167 height 11
copy span "Stretchy and gooey"
drag, startPoint x: 591, startPoint y: 244, endPoint x: 620, endPoint y: 244, distance: 29.0
click at [620, 257] on h6 "Description Ar: كرات الجبن المقلية ستريتشي و جوي." at bounding box center [604, 262] width 167 height 11
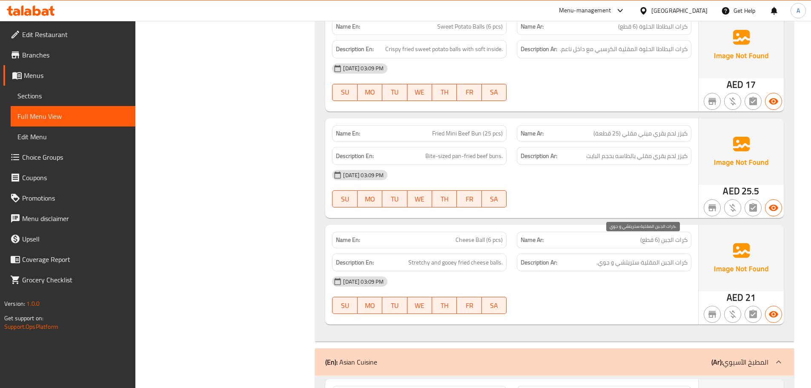
click at [627, 257] on span "كرات الجبن المقلية ستريتشي و جوي." at bounding box center [642, 262] width 91 height 11
drag, startPoint x: 601, startPoint y: 244, endPoint x: 640, endPoint y: 247, distance: 39.3
click at [640, 257] on span "كرات الجبن المقلية ستريتشي و جوي." at bounding box center [642, 262] width 91 height 11
copy span "ستريتشي و جوي"
click at [644, 278] on div "10-09-2025 03:09 PM SU MO TU WE TH FR SA" at bounding box center [512, 295] width 370 height 48
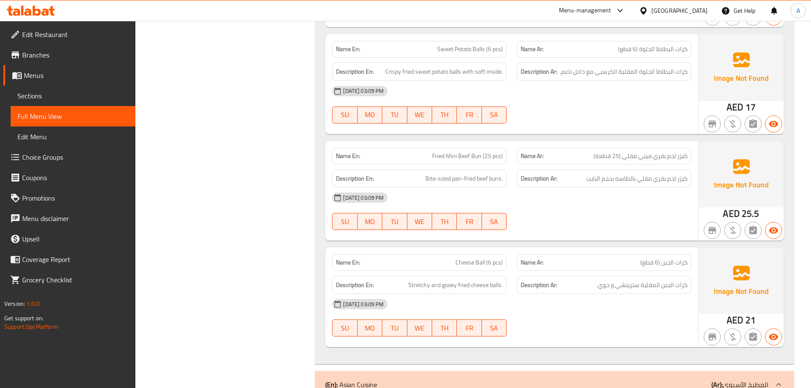
scroll to position [2768, 0]
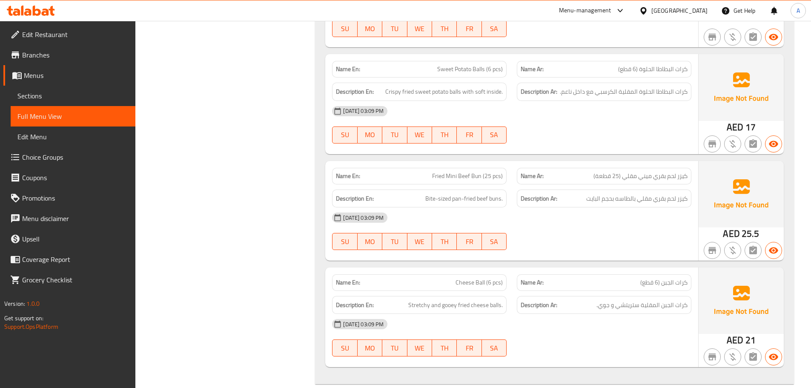
click at [589, 207] on div "[DATE] 03:09 PM" at bounding box center [512, 217] width 370 height 20
drag, startPoint x: 399, startPoint y: 281, endPoint x: 452, endPoint y: 282, distance: 53.7
click at [452, 300] on h6 "Description En: Stretchy and gooey fried cheese balls." at bounding box center [419, 305] width 167 height 11
click at [569, 291] on div "Description Ar: كرات الجبن المقلية ستريتشي و جوي." at bounding box center [604, 305] width 185 height 29
drag, startPoint x: 600, startPoint y: 286, endPoint x: 639, endPoint y: 282, distance: 39.8
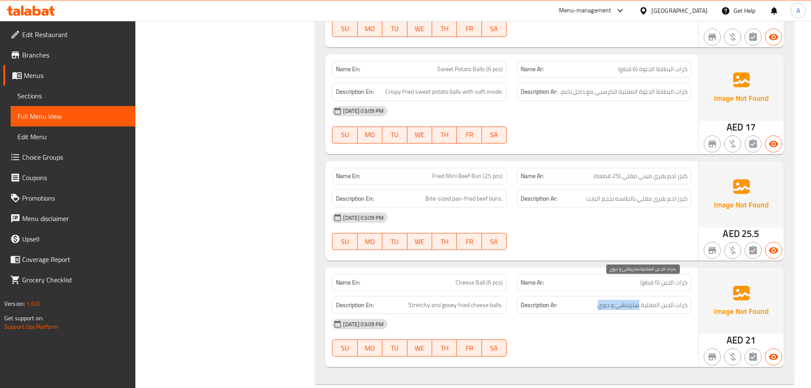
click at [639, 300] on span "كرات الجبن المقلية ستريتشي و جوي." at bounding box center [642, 305] width 91 height 11
copy span "ستريتشي و جوي"
click at [626, 245] on div at bounding box center [604, 250] width 185 height 10
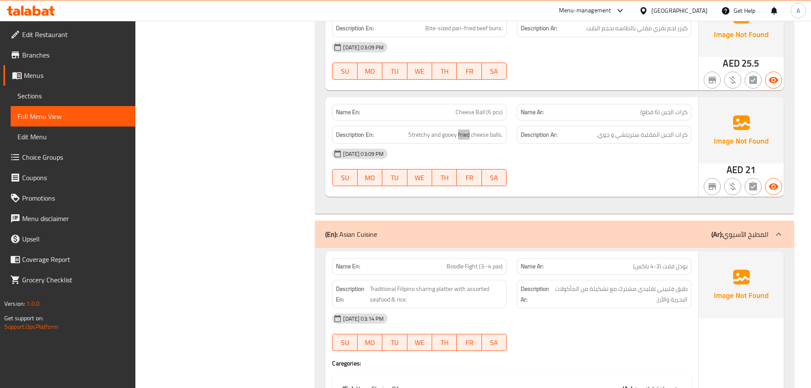
scroll to position [8549, 0]
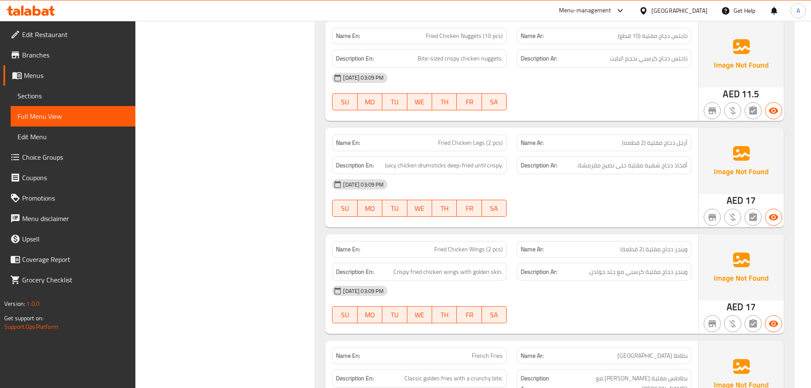
scroll to position [8847, 0]
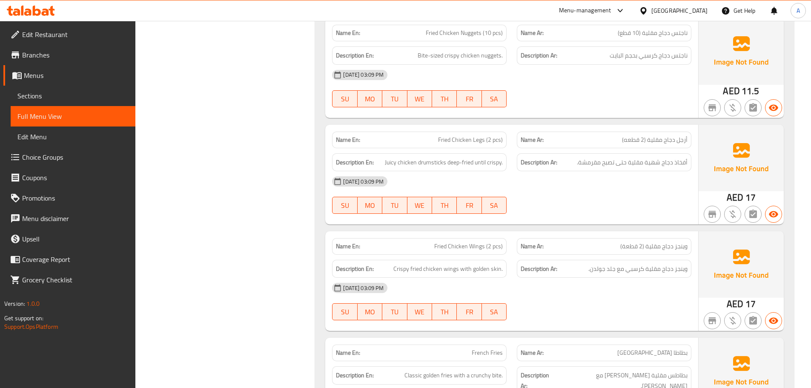
click at [680, 242] on span "وينجز دجاج مقلية (2 قطعة)" at bounding box center [654, 246] width 67 height 9
copy span "وينجز"
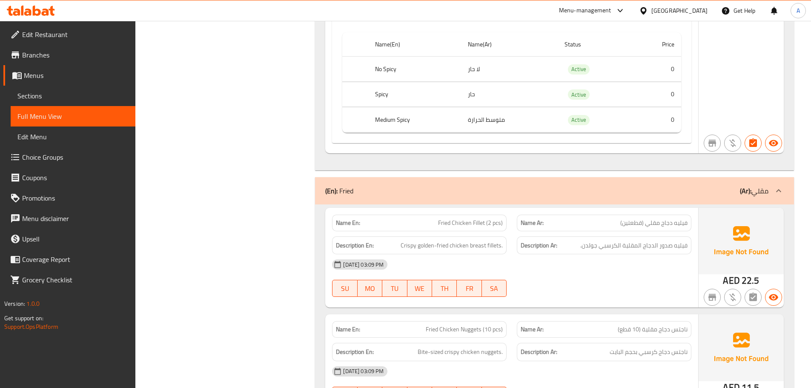
scroll to position [8549, 0]
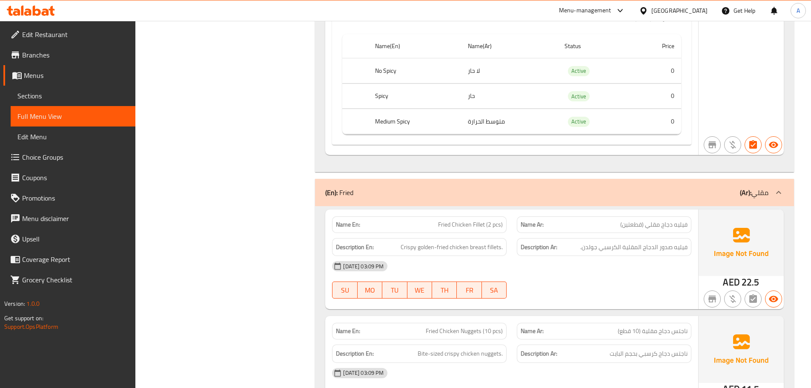
click at [610, 256] on div "[DATE] 03:09 PM" at bounding box center [512, 266] width 370 height 20
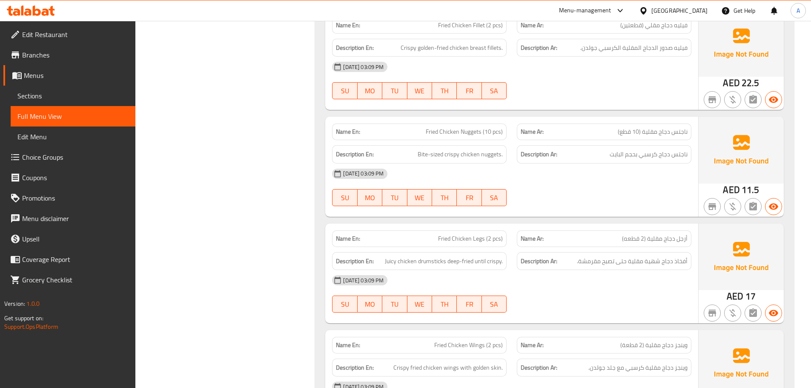
scroll to position [8804, 0]
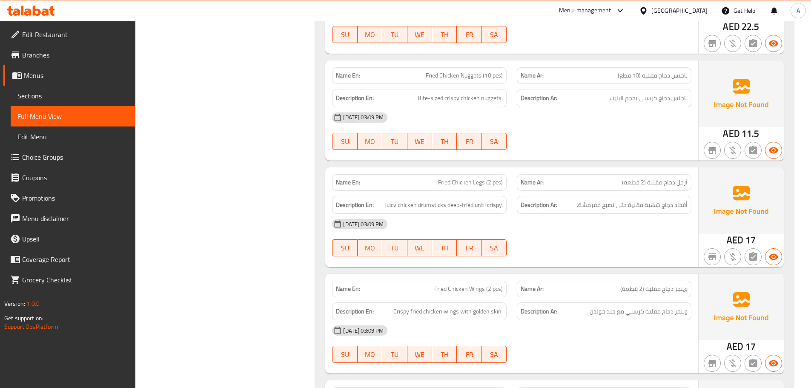
click at [681, 285] on span "وينجز دجاج مقلية (2 قطعة)" at bounding box center [654, 289] width 67 height 9
click at [617, 214] on div "10-09-2025 03:09 PM SU MO TU WE TH FR SA" at bounding box center [512, 238] width 370 height 48
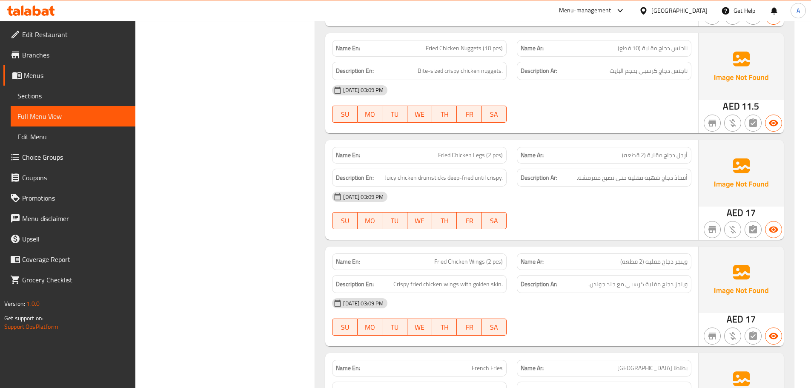
scroll to position [8847, 0]
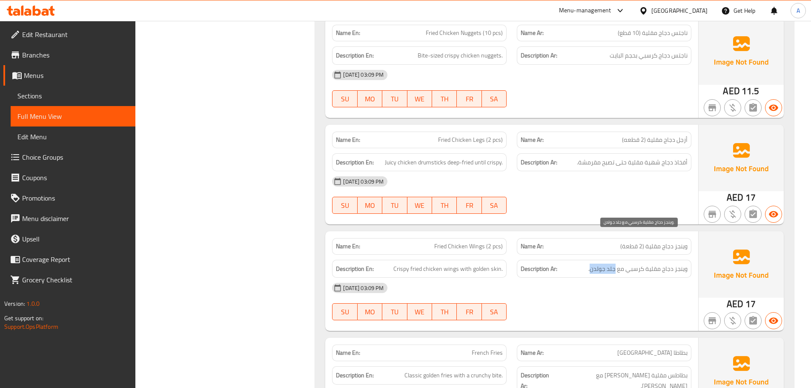
drag, startPoint x: 591, startPoint y: 237, endPoint x: 616, endPoint y: 236, distance: 25.1
click at [616, 264] on span "وينجز دجاج مقلية كرسبي مع جلد جولدن." at bounding box center [638, 269] width 99 height 11
click at [591, 278] on div "10-09-2025 03:09 PM SU MO TU WE TH FR SA" at bounding box center [512, 302] width 370 height 48
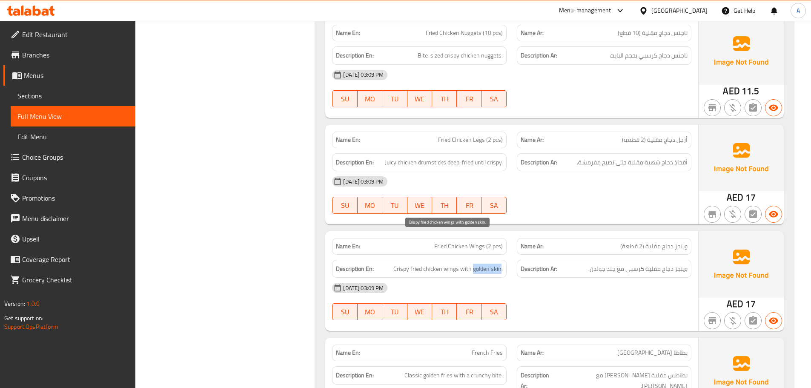
drag, startPoint x: 501, startPoint y: 237, endPoint x: 474, endPoint y: 237, distance: 26.8
click at [474, 264] on span "Crispy fried chicken wings with golden skin." at bounding box center [448, 269] width 109 height 11
click at [611, 278] on div "10-09-2025 03:09 PM SU MO TU WE TH FR SA" at bounding box center [512, 302] width 370 height 48
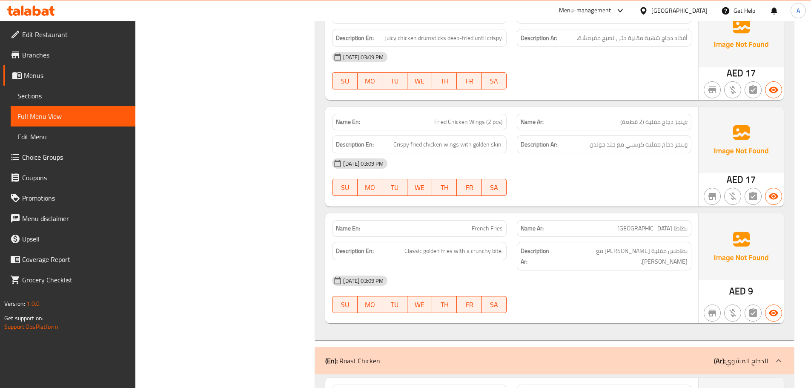
scroll to position [8975, 0]
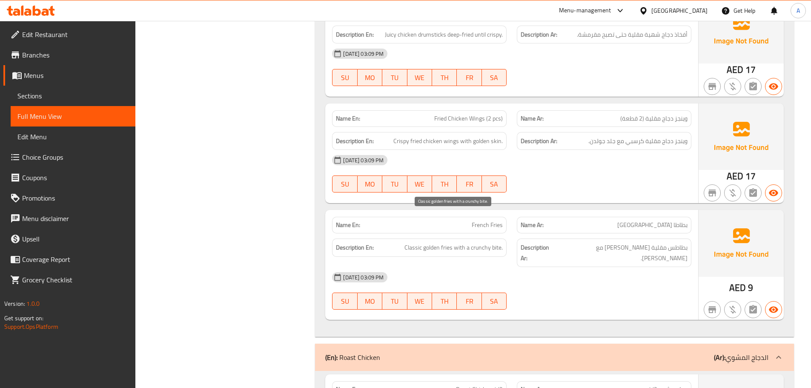
click at [498, 242] on span "Classic golden fries with a crunchy bite." at bounding box center [454, 247] width 98 height 11
click at [499, 242] on span "Classic golden fries with a crunchy bite." at bounding box center [454, 247] width 98 height 11
click at [501, 242] on span "Classic golden fries with a crunchy bite." at bounding box center [454, 247] width 98 height 11
drag, startPoint x: 500, startPoint y: 218, endPoint x: 472, endPoint y: 218, distance: 28.1
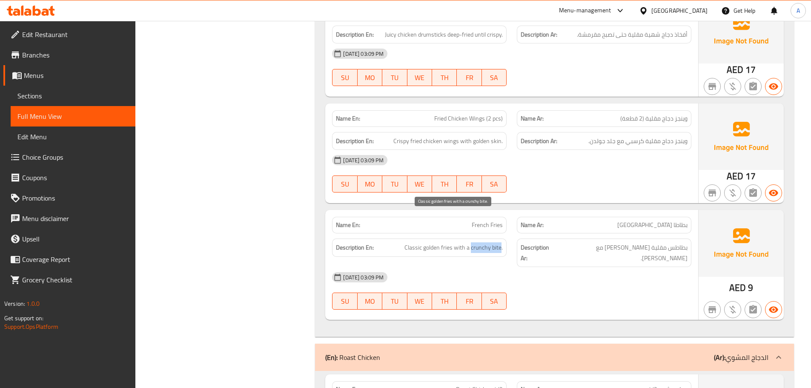
click at [472, 242] on span "Classic golden fries with a crunchy bite." at bounding box center [454, 247] width 98 height 11
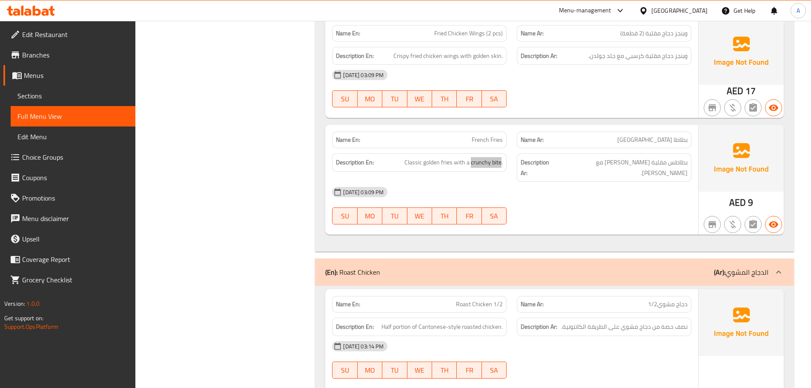
scroll to position [9523, 0]
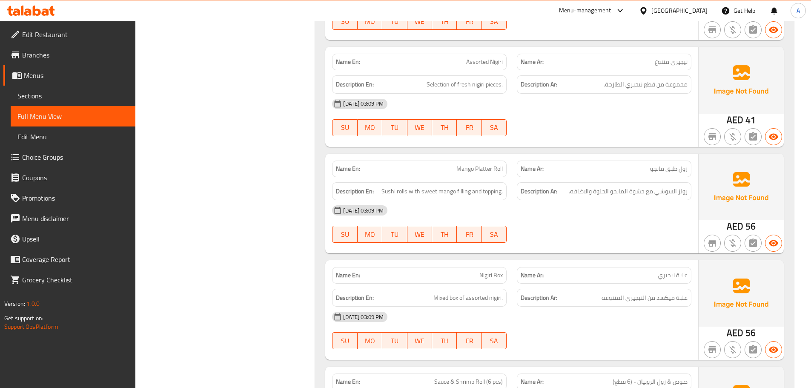
scroll to position [9992, 0]
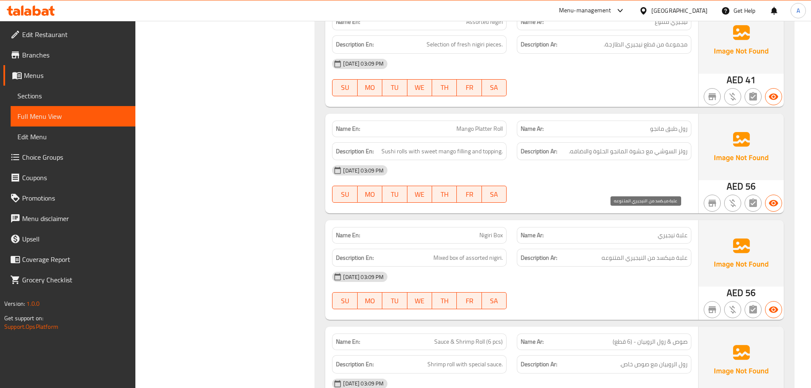
click at [667, 253] on span "علبة ميكسد من النيجيري المتنوعه" at bounding box center [645, 258] width 86 height 11
click at [669, 253] on span "علبة ميكسد من النيجيري المتنوعه" at bounding box center [645, 258] width 86 height 11
drag, startPoint x: 564, startPoint y: 244, endPoint x: 576, endPoint y: 264, distance: 23.9
click at [565, 267] on div "[DATE] 03:09 PM" at bounding box center [512, 277] width 370 height 20
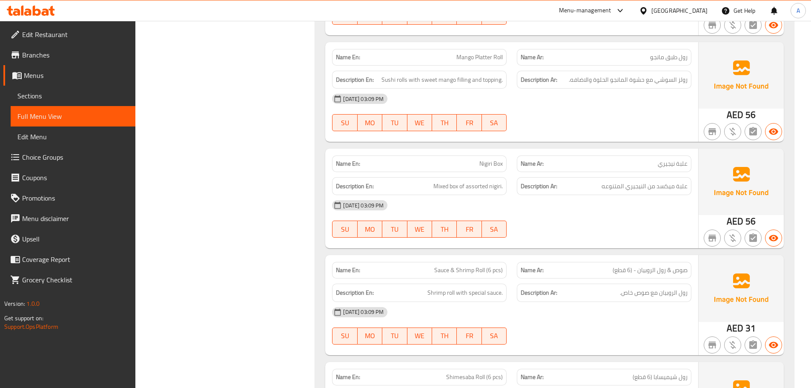
scroll to position [10162, 0]
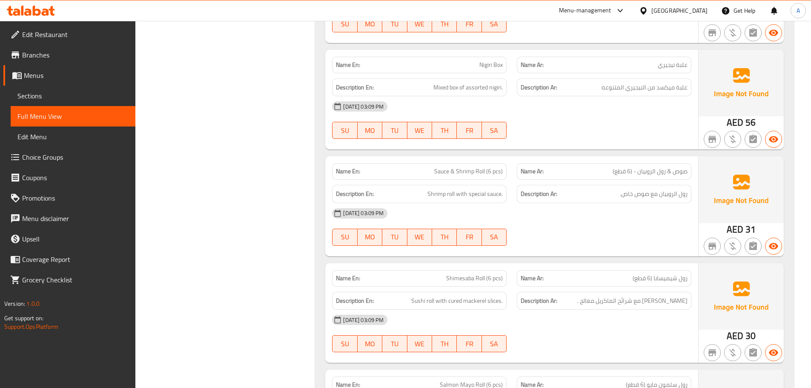
click at [457, 296] on span "Sushi roll with cured mackerel slices." at bounding box center [457, 301] width 92 height 11
click at [477, 296] on span "Sushi roll with cured mackerel slices." at bounding box center [457, 301] width 92 height 11
drag, startPoint x: 449, startPoint y: 260, endPoint x: 488, endPoint y: 261, distance: 38.8
click at [488, 296] on span "Sushi roll with cured mackerel slices." at bounding box center [457, 301] width 92 height 11
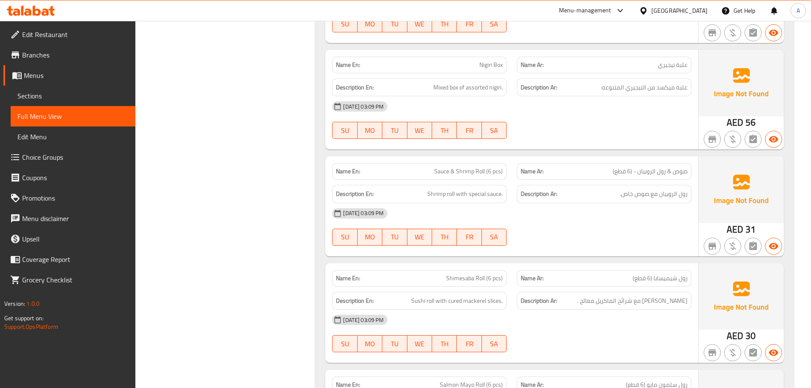
click at [628, 310] on div "[DATE] 03:09 PM" at bounding box center [512, 320] width 370 height 20
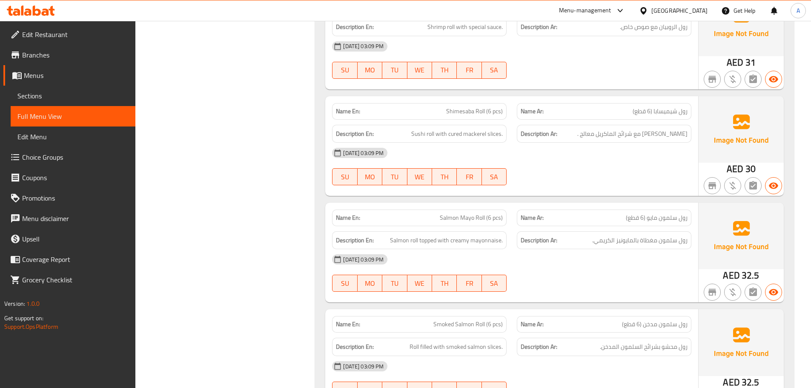
scroll to position [10375, 0]
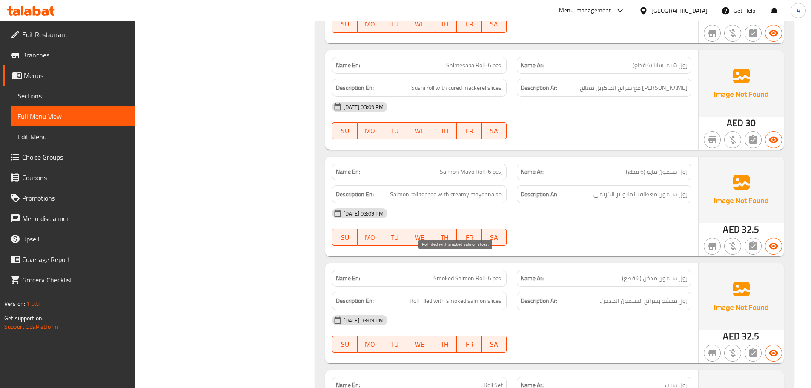
click at [497, 296] on span "Roll filled with smoked salmon slices." at bounding box center [456, 301] width 93 height 11
click at [525, 310] on div "[DATE] 03:09 PM" at bounding box center [512, 320] width 370 height 20
click at [478, 296] on span "Roll filled with smoked salmon slices." at bounding box center [456, 301] width 93 height 11
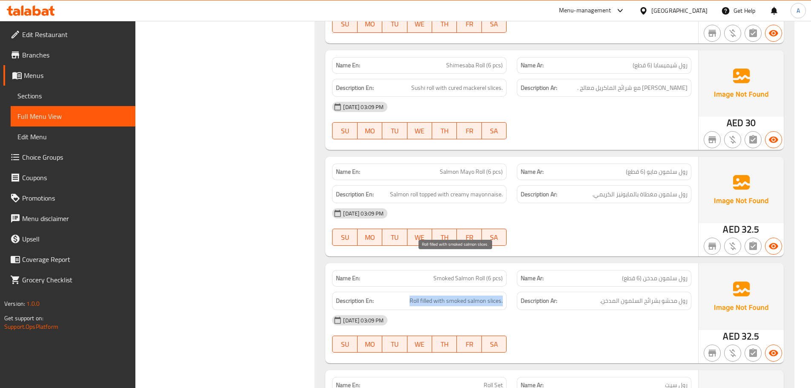
click at [478, 296] on span "Roll filled with smoked salmon slices." at bounding box center [456, 301] width 93 height 11
click at [609, 310] on div "10-09-2025 03:09 PM SU MO TU WE TH FR SA" at bounding box center [512, 334] width 370 height 48
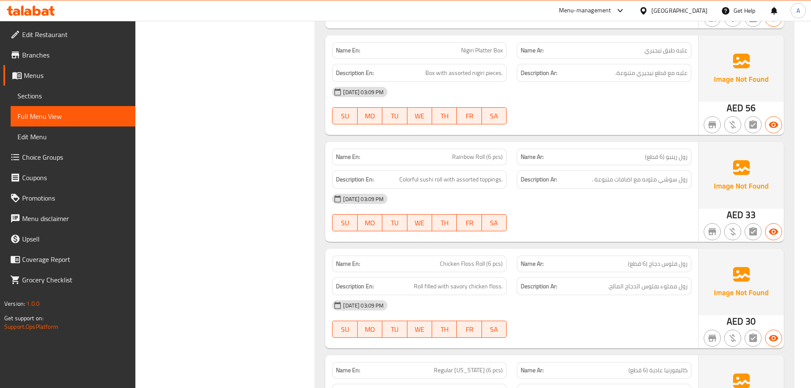
scroll to position [10886, 0]
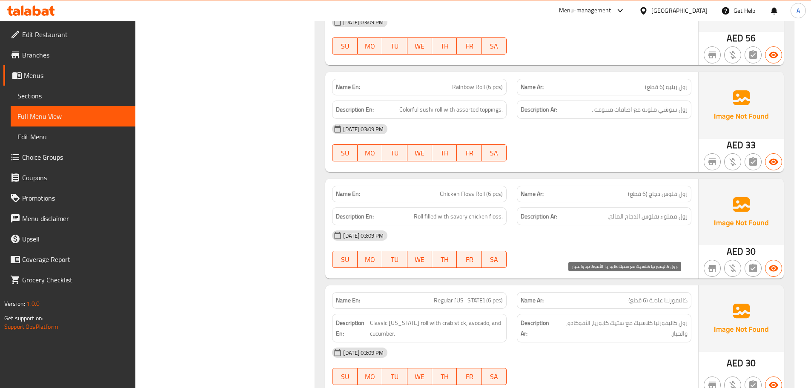
click at [614, 318] on span "رول كاليفورنيا كلاسيك مع ستيك كابوريا، الأفوكادو، والخيار." at bounding box center [622, 328] width 131 height 21
click at [559, 314] on div "Description Ar: رول كاليفورنيا كلاسيك مع ستيك كابوريا، الأفوكادو، والخيار." at bounding box center [604, 328] width 175 height 29
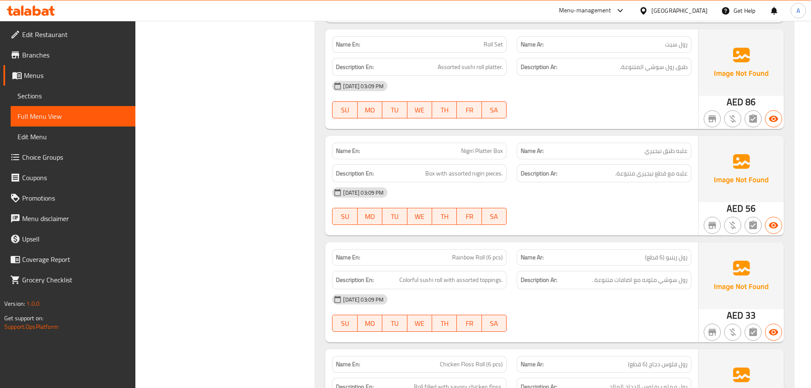
scroll to position [10673, 0]
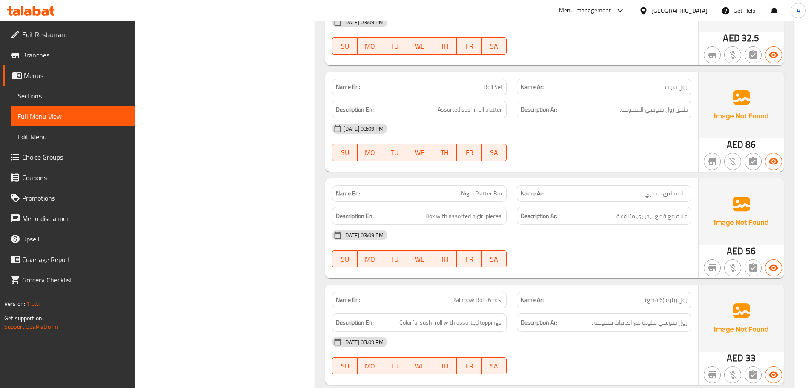
click at [471, 211] on span "Box with assorted nigiri pieces." at bounding box center [464, 216] width 78 height 11
click at [598, 262] on div at bounding box center [604, 267] width 185 height 10
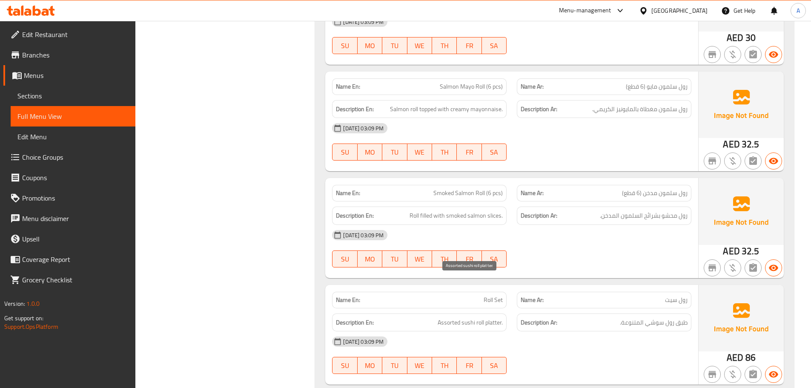
click at [485, 317] on span "Assorted sushi roll platter." at bounding box center [470, 322] width 65 height 11
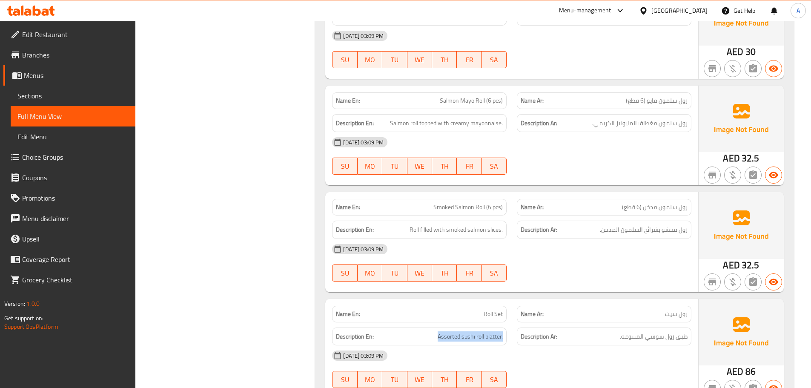
scroll to position [10545, 0]
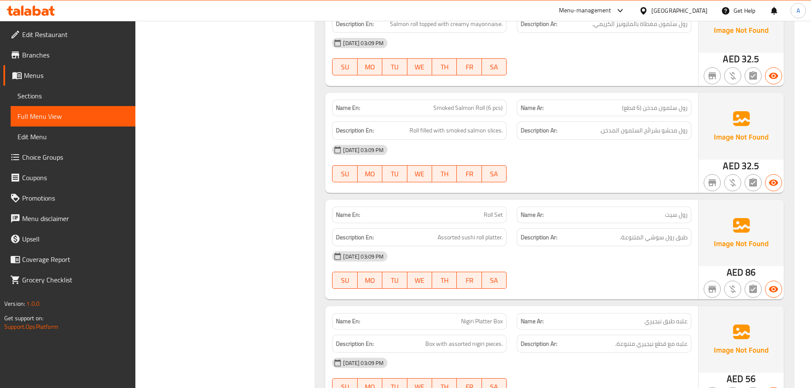
click at [612, 335] on div "Description Ar: علبه مع قطع نيجيري متنوعة." at bounding box center [604, 344] width 175 height 18
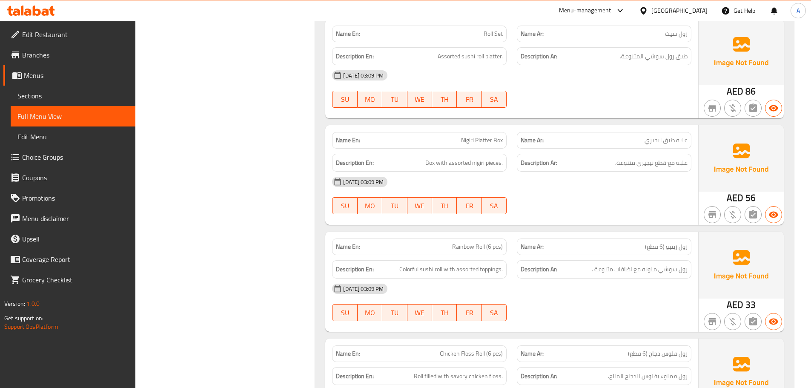
scroll to position [10801, 0]
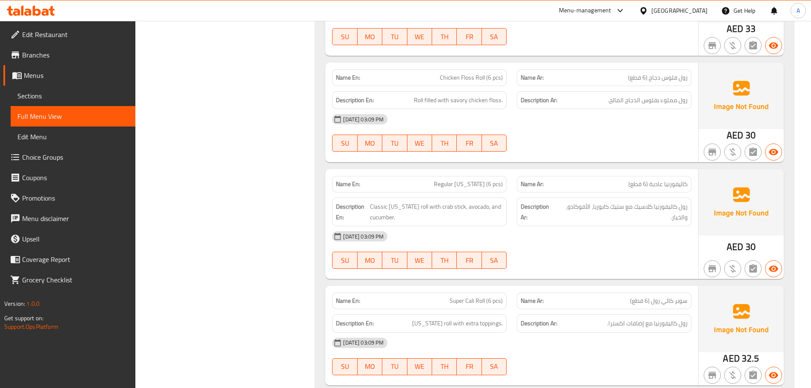
scroll to position [11057, 0]
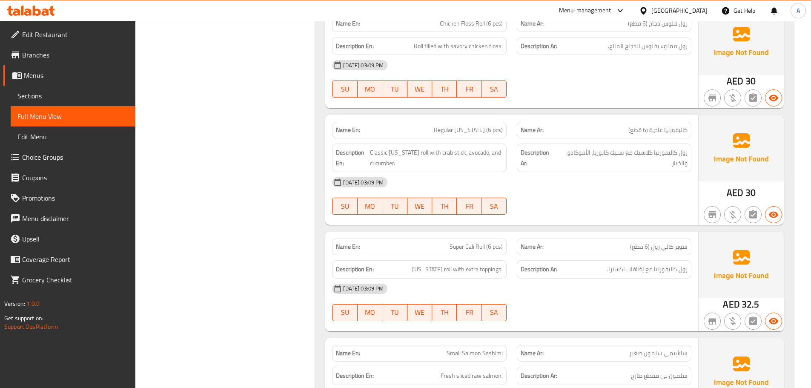
click at [503, 264] on span "[US_STATE] roll with extra toppings." at bounding box center [457, 269] width 91 height 11
click at [486, 264] on span "[US_STATE] roll with extra toppings." at bounding box center [457, 269] width 91 height 11
click at [608, 279] on div "[DATE] 03:09 PM" at bounding box center [512, 289] width 370 height 20
drag, startPoint x: 467, startPoint y: 232, endPoint x: 510, endPoint y: 232, distance: 43.0
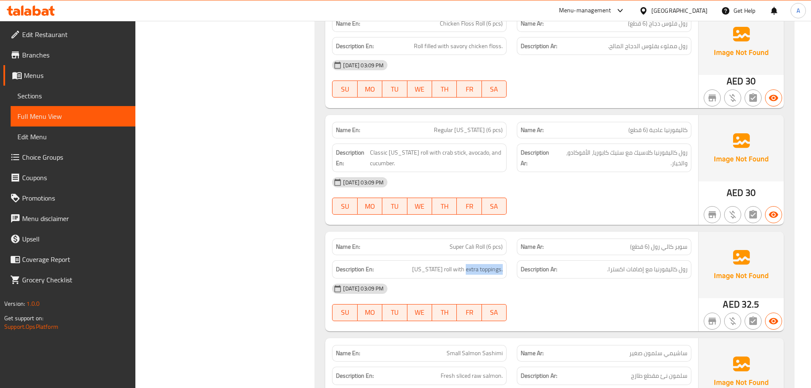
click at [510, 255] on div "Description En: California roll with extra toppings." at bounding box center [419, 269] width 185 height 29
click at [612, 279] on div "[DATE] 03:09 PM" at bounding box center [512, 289] width 370 height 20
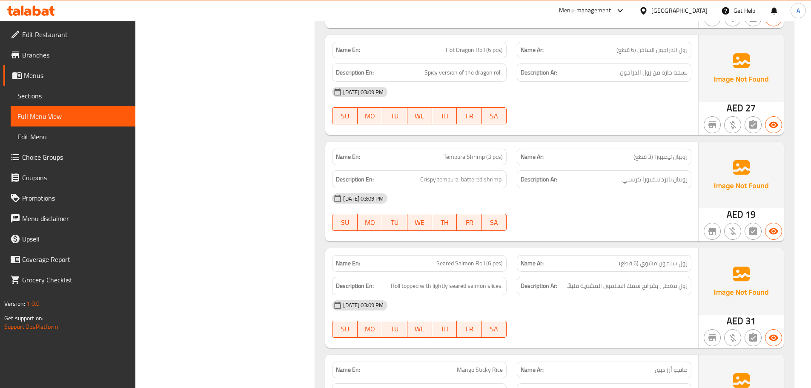
scroll to position [12931, 0]
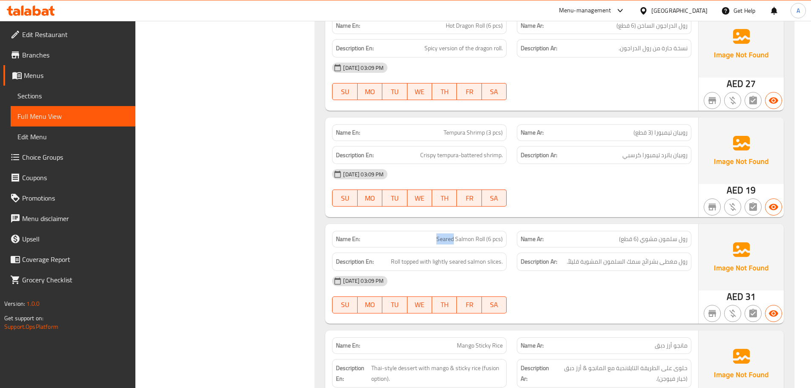
click at [454, 235] on p "Name En: Seared Salmon Roll (6 pcs)" at bounding box center [419, 239] width 167 height 9
click at [605, 271] on div "10-09-2025 03:09 PM SU MO TU WE TH FR SA" at bounding box center [512, 295] width 370 height 48
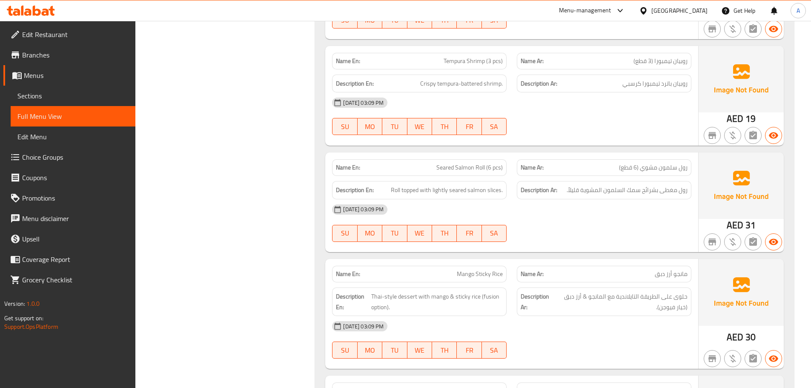
scroll to position [13016, 0]
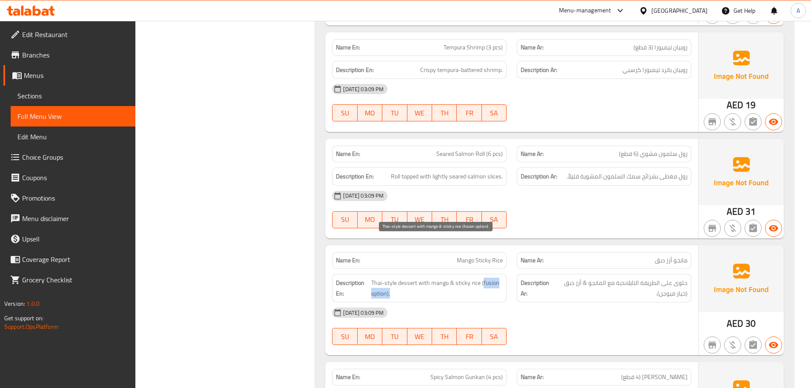
drag, startPoint x: 483, startPoint y: 242, endPoint x: 473, endPoint y: 250, distance: 12.1
click at [473, 278] on span "Thai-style dessert with mango & sticky rice (fusion option)." at bounding box center [437, 288] width 132 height 21
click at [634, 302] on div "10-09-2025 03:09 PM SU MO TU WE TH FR SA" at bounding box center [512, 326] width 370 height 48
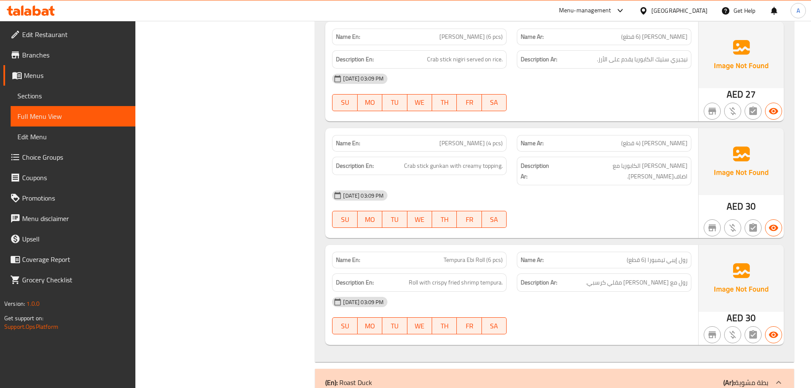
scroll to position [13612, 0]
